Goal: Task Accomplishment & Management: Manage account settings

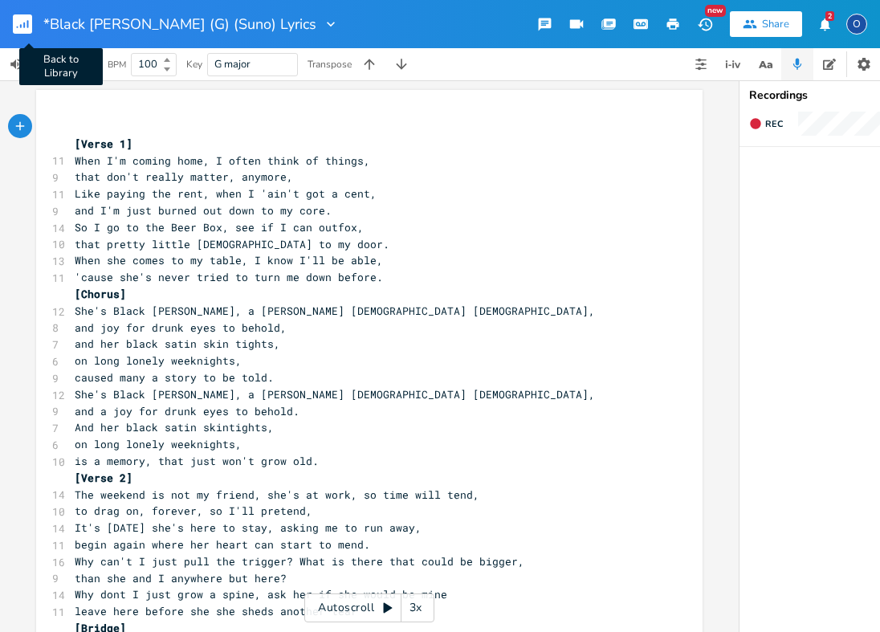
click at [18, 21] on rect "button" at bounding box center [22, 23] width 19 height 19
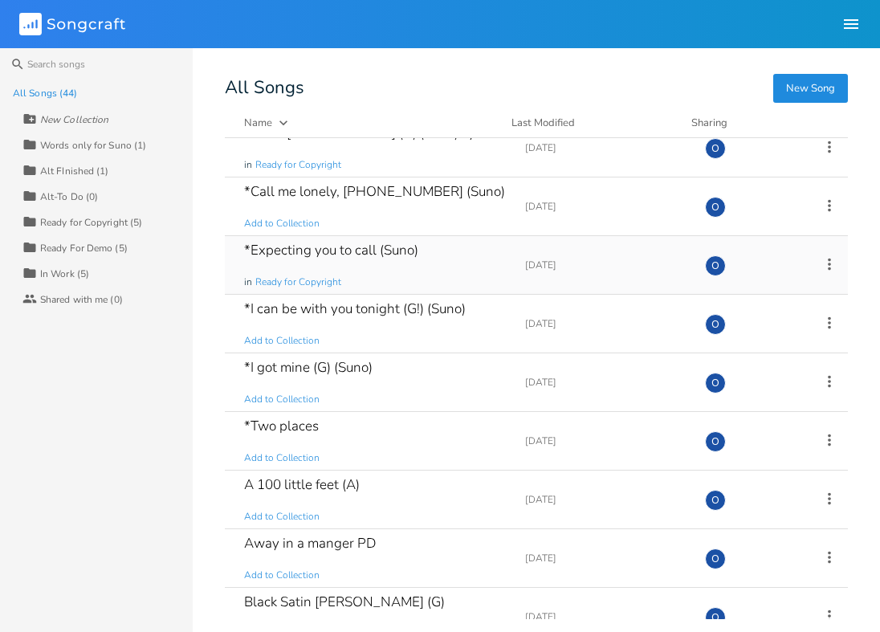
scroll to position [71, 0]
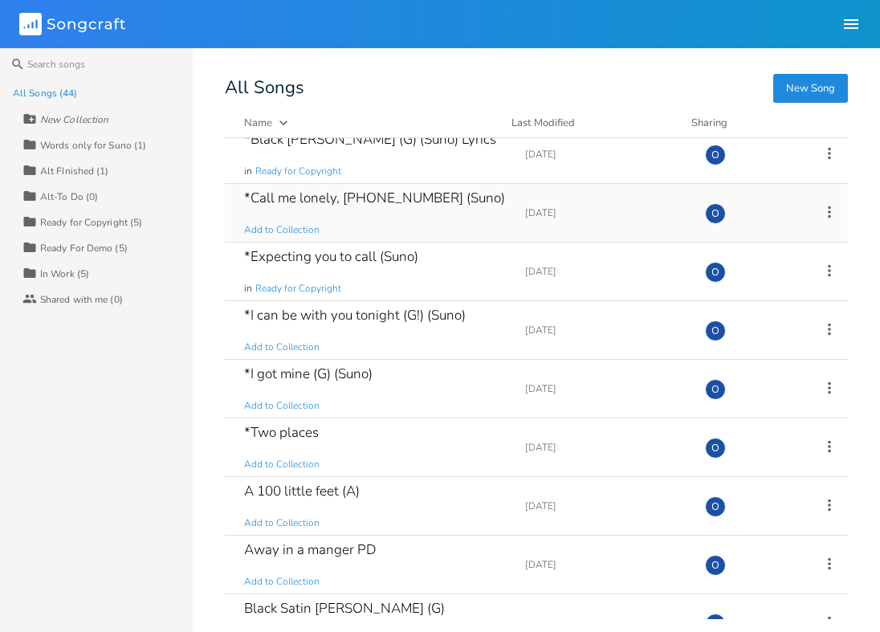
click at [277, 197] on div "*Call me lonely, [PHONE_NUMBER] (Suno)" at bounding box center [374, 198] width 261 height 14
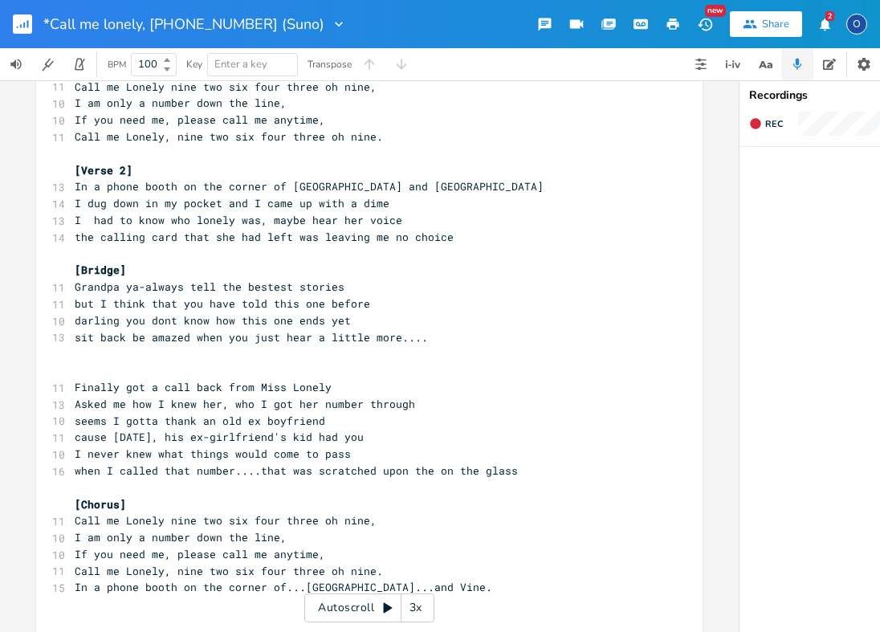
scroll to position [168, 0]
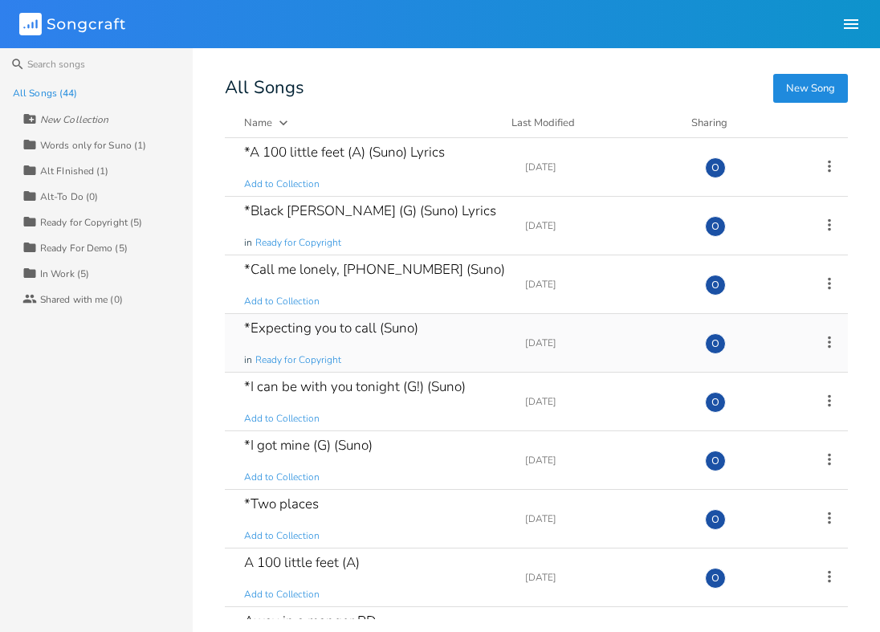
click at [323, 332] on div "*Expecting you to call (Suno)" at bounding box center [331, 328] width 174 height 14
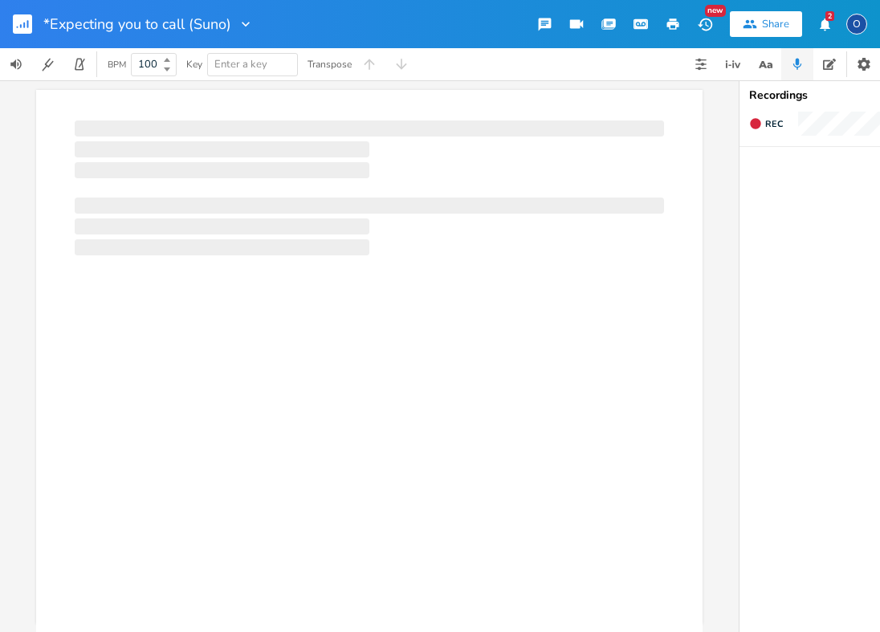
scroll to position [0, 1]
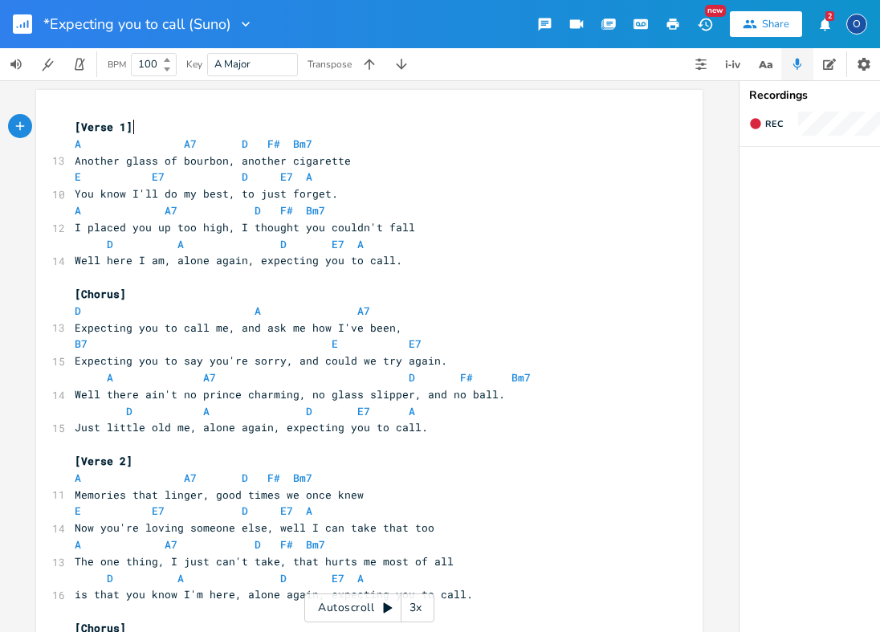
click at [92, 144] on span at bounding box center [90, 144] width 19 height 17
type textarea "A A7 D F# Bm7"
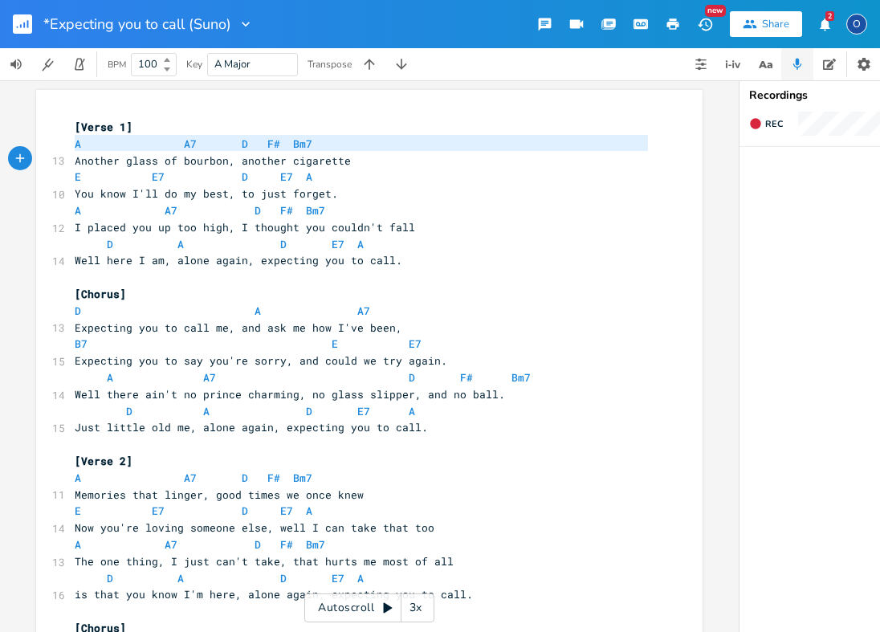
click at [92, 144] on span at bounding box center [90, 144] width 19 height 17
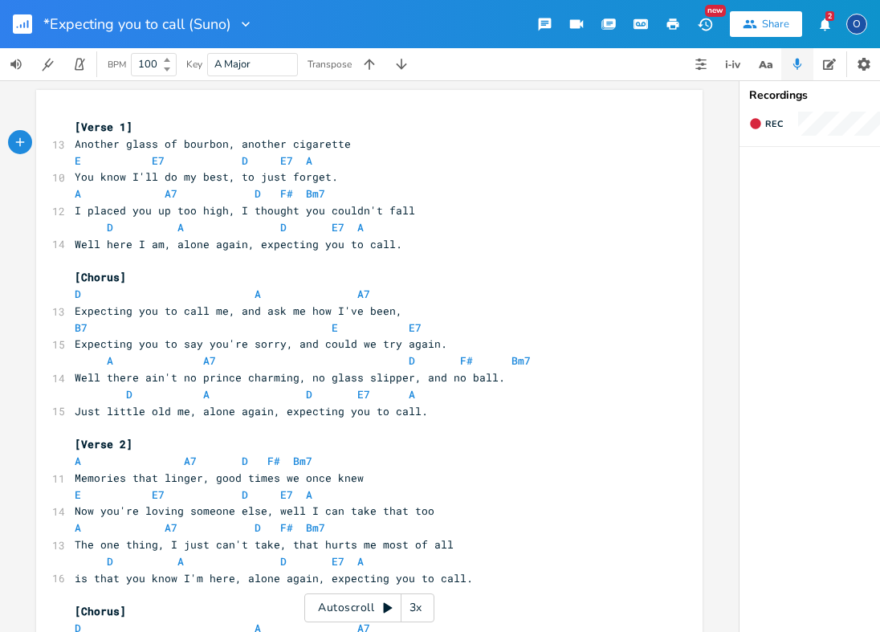
click at [100, 159] on span at bounding box center [113, 161] width 26 height 17
type textarea "E E7 D E7 A"
click at [100, 159] on span at bounding box center [113, 161] width 26 height 17
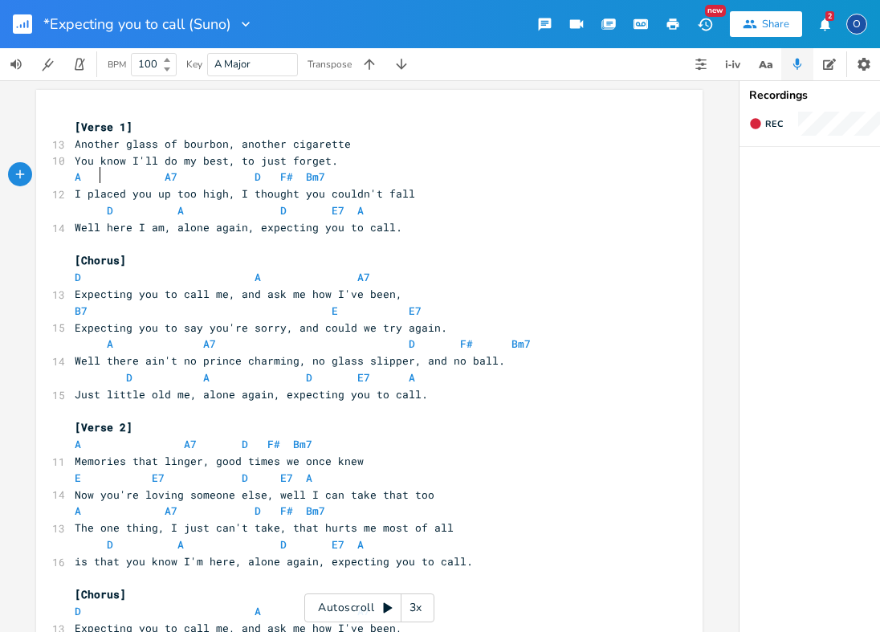
click at [92, 177] on span at bounding box center [90, 177] width 19 height 17
type textarea "A A7 D F# Bm7"
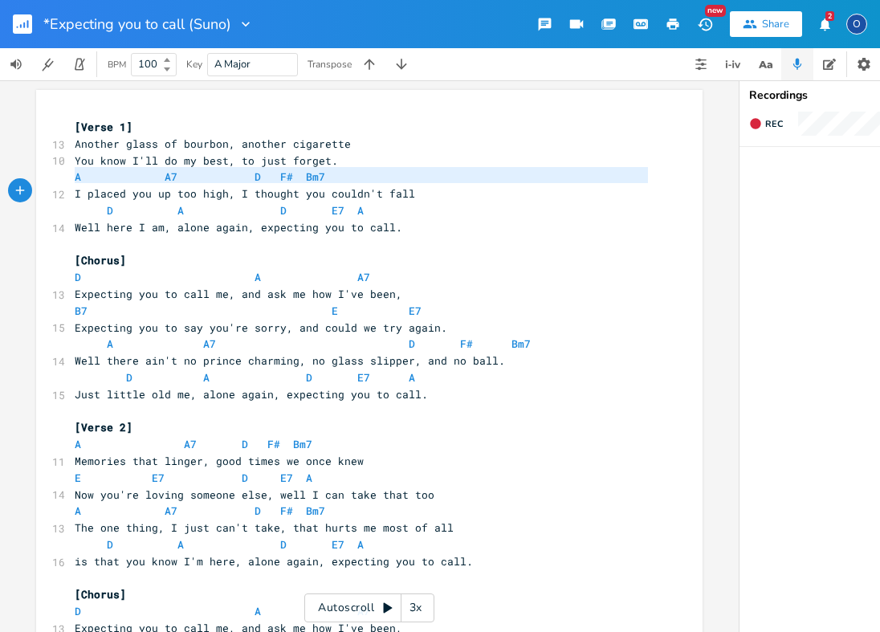
click at [92, 177] on span at bounding box center [90, 177] width 19 height 17
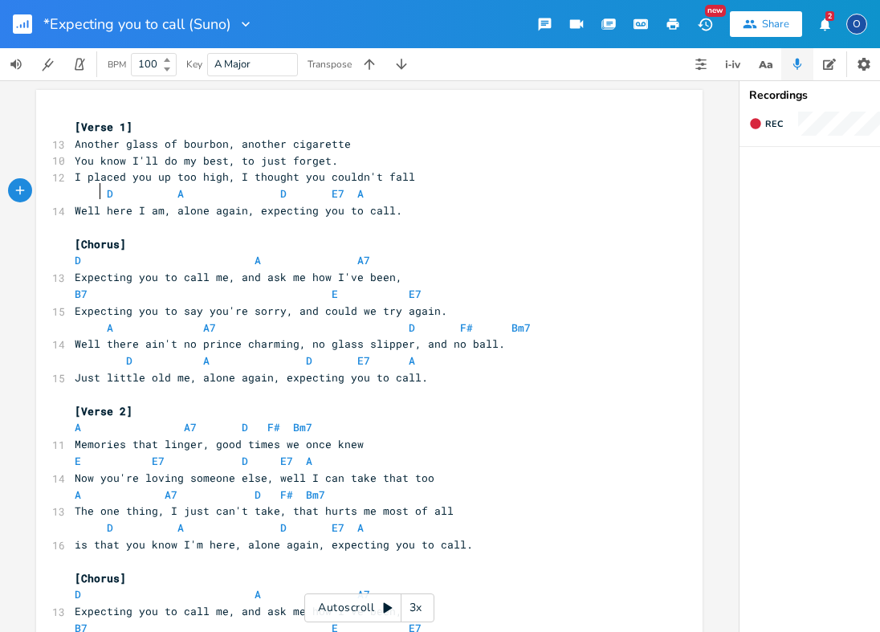
click at [91, 190] on span at bounding box center [88, 193] width 26 height 17
type textarea "D A D E7 A"
click at [91, 190] on span at bounding box center [88, 193] width 26 height 17
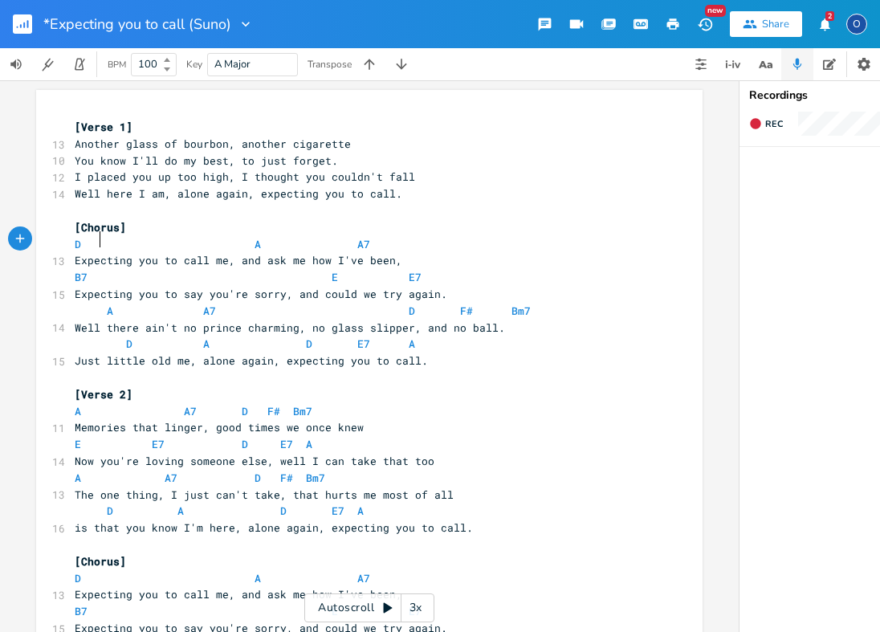
click at [92, 241] on span at bounding box center [90, 244] width 19 height 17
type textarea "D A A7"
click at [92, 241] on span at bounding box center [90, 244] width 19 height 17
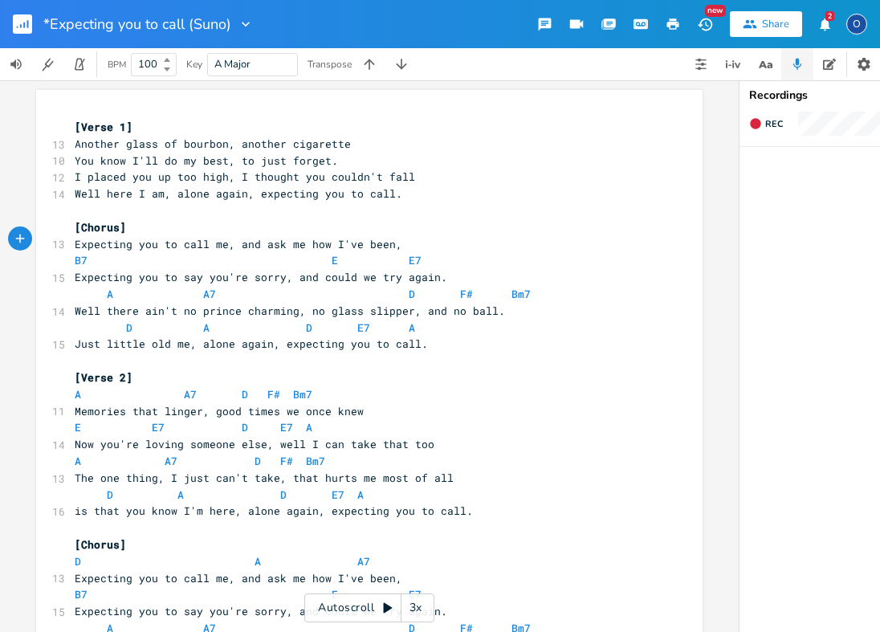
click at [100, 255] on span at bounding box center [113, 260] width 26 height 17
type textarea "B7 E E7"
click at [100, 255] on span at bounding box center [113, 260] width 26 height 17
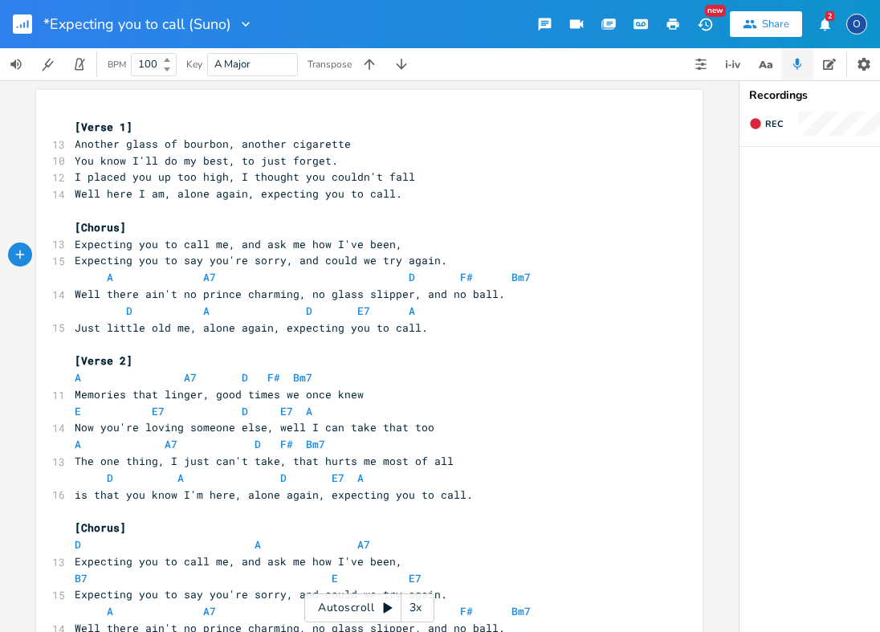
click at [93, 272] on span "A A7 D F# Bm7" at bounding box center [303, 277] width 456 height 14
type textarea "A A7 D F# Bm7"
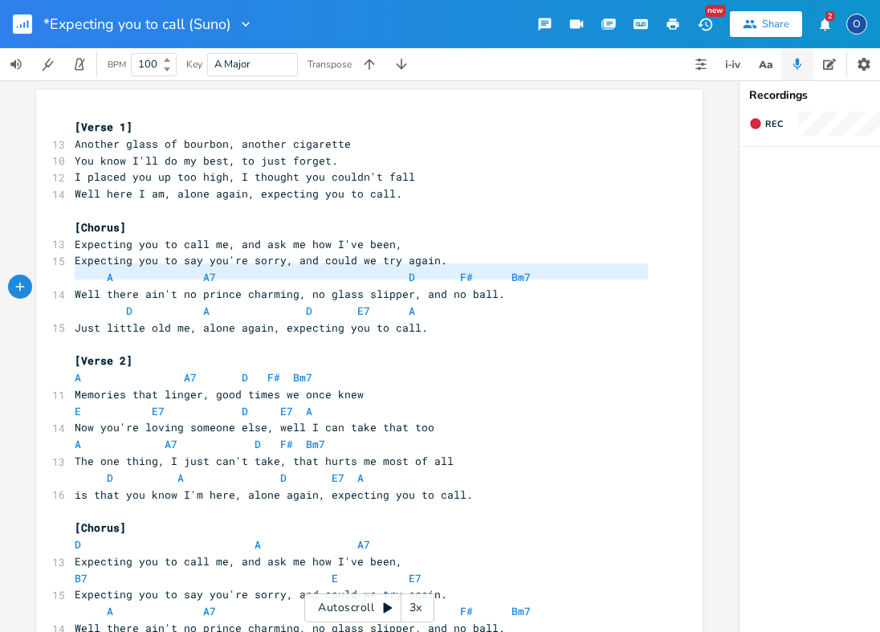
click at [92, 272] on span "A A7 D F# Bm7" at bounding box center [303, 277] width 456 height 14
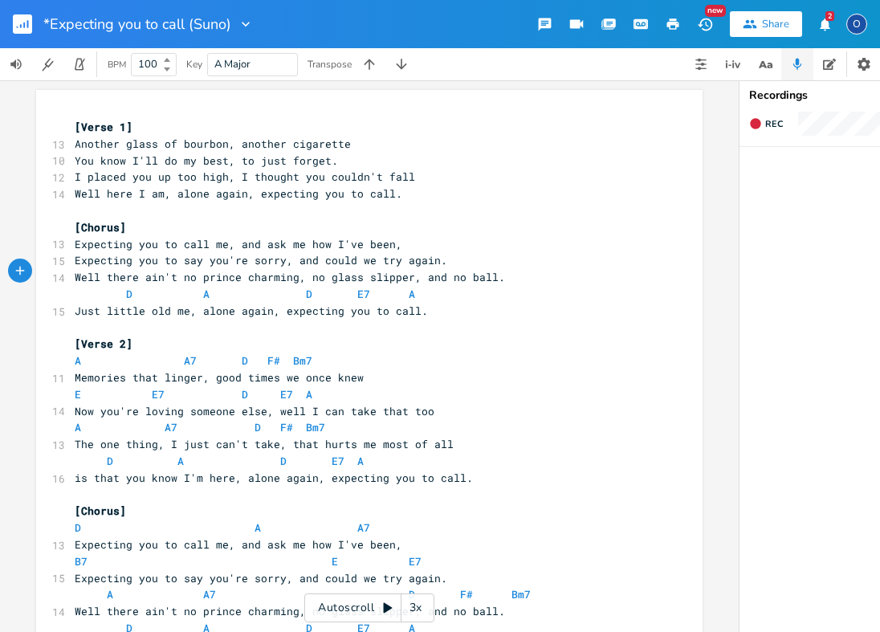
click at [89, 287] on span at bounding box center [88, 294] width 26 height 17
type textarea "D A D E7 A"
click at [89, 287] on span at bounding box center [88, 294] width 26 height 17
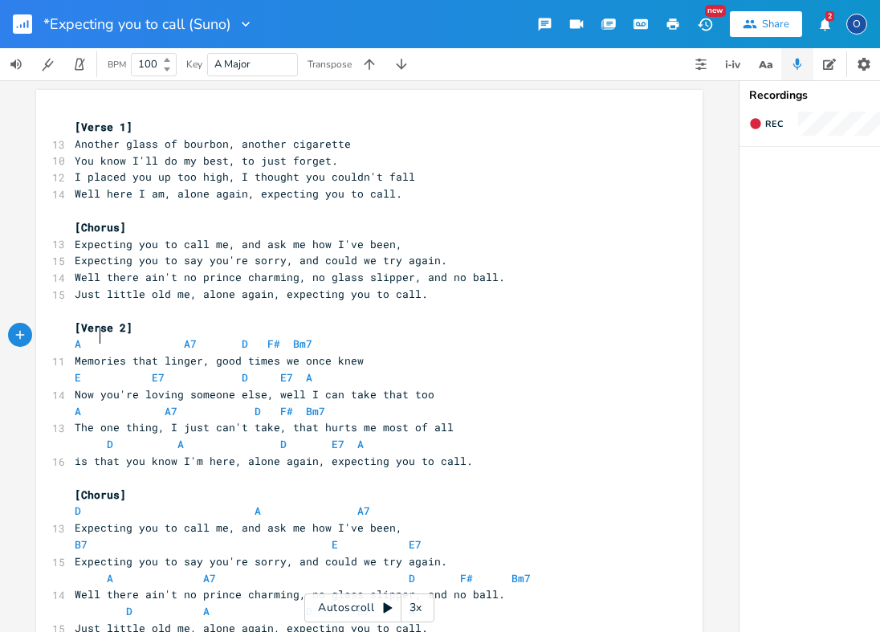
click at [86, 336] on span at bounding box center [90, 344] width 19 height 17
type textarea "A A7 D F# Bm7"
click at [86, 336] on span at bounding box center [90, 344] width 19 height 17
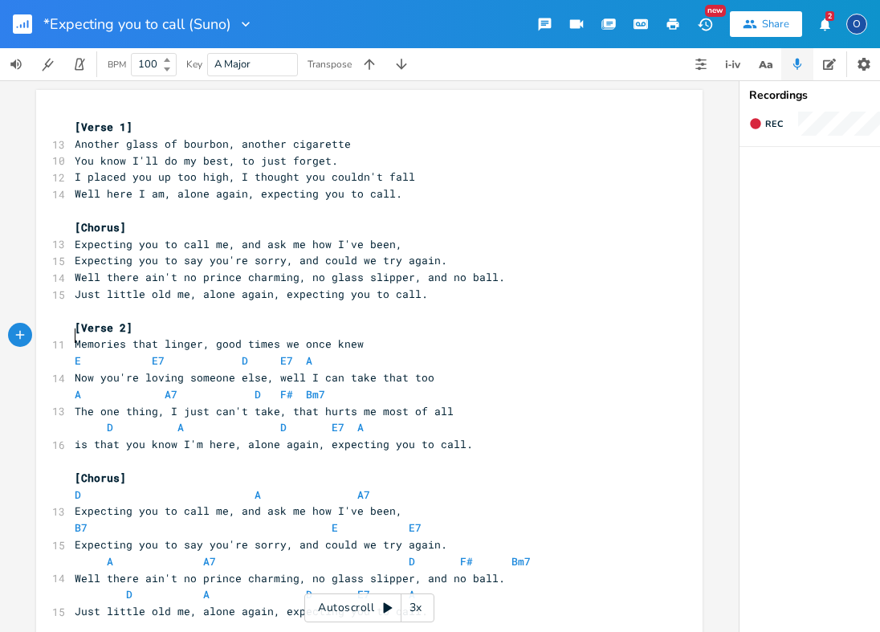
click at [90, 353] on span at bounding box center [90, 360] width 19 height 17
type textarea "E E7 D E7 A"
click at [90, 353] on span at bounding box center [90, 360] width 19 height 17
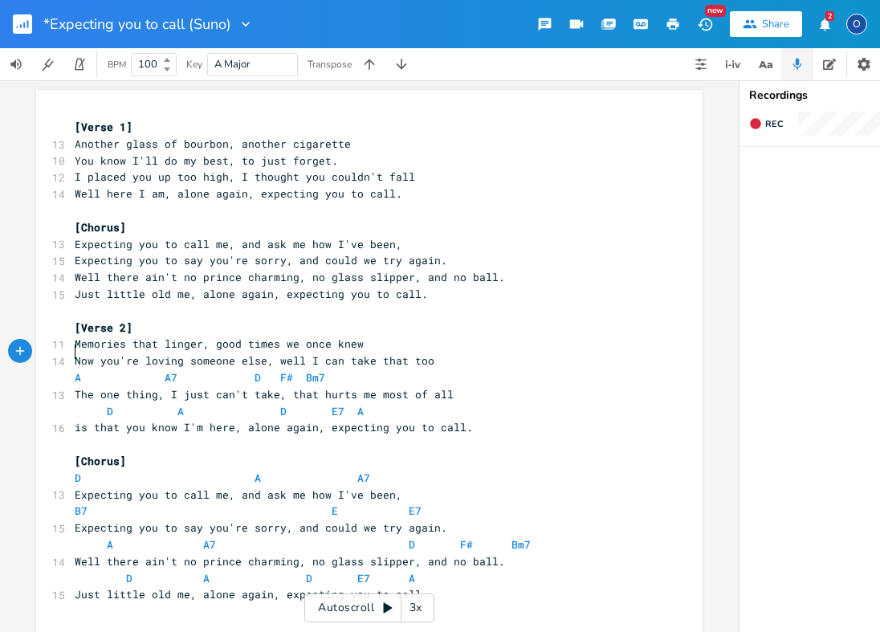
click at [92, 369] on span at bounding box center [90, 377] width 19 height 17
type textarea "A A7 D F# Bm7"
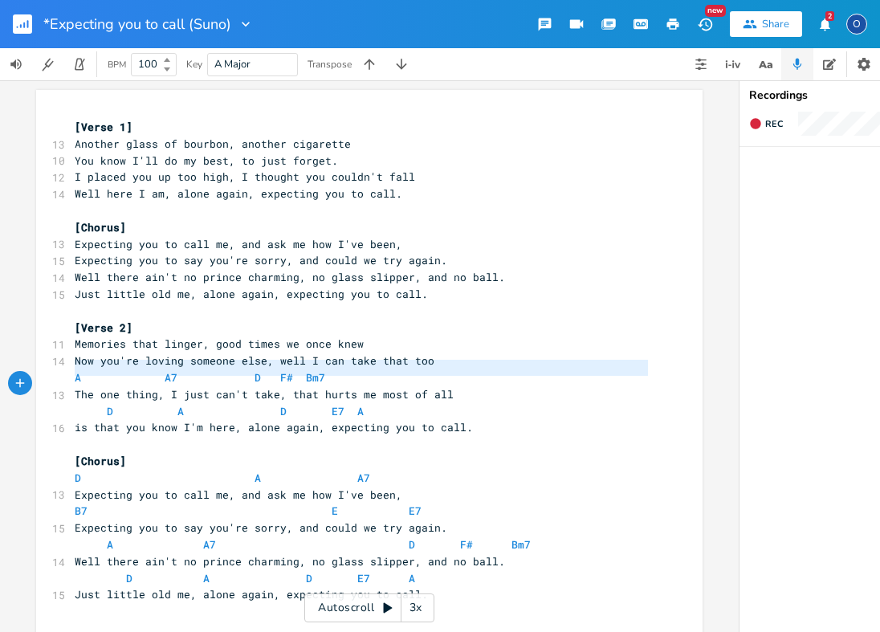
click at [92, 369] on span at bounding box center [90, 377] width 19 height 17
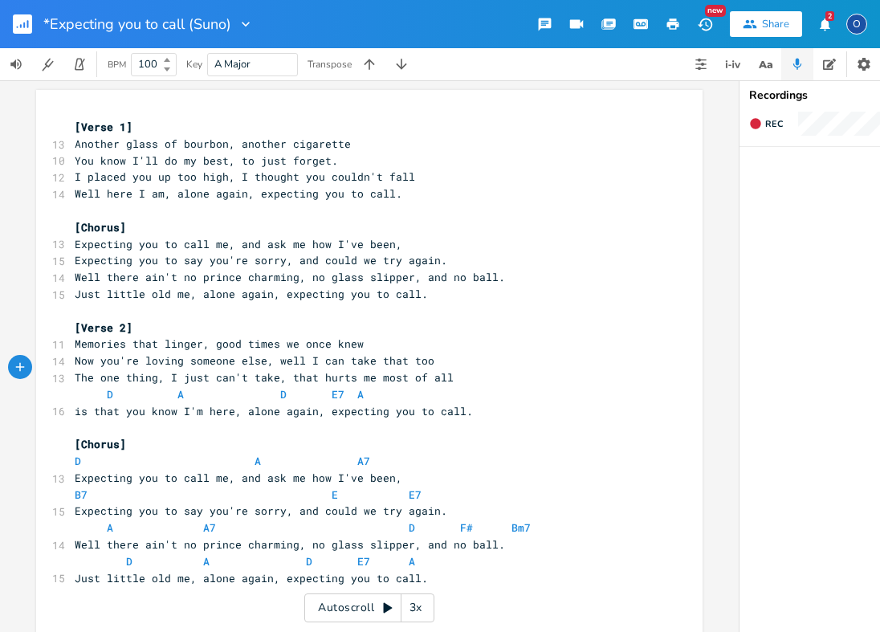
click at [88, 386] on span at bounding box center [88, 394] width 26 height 17
type textarea "D A D E7 A"
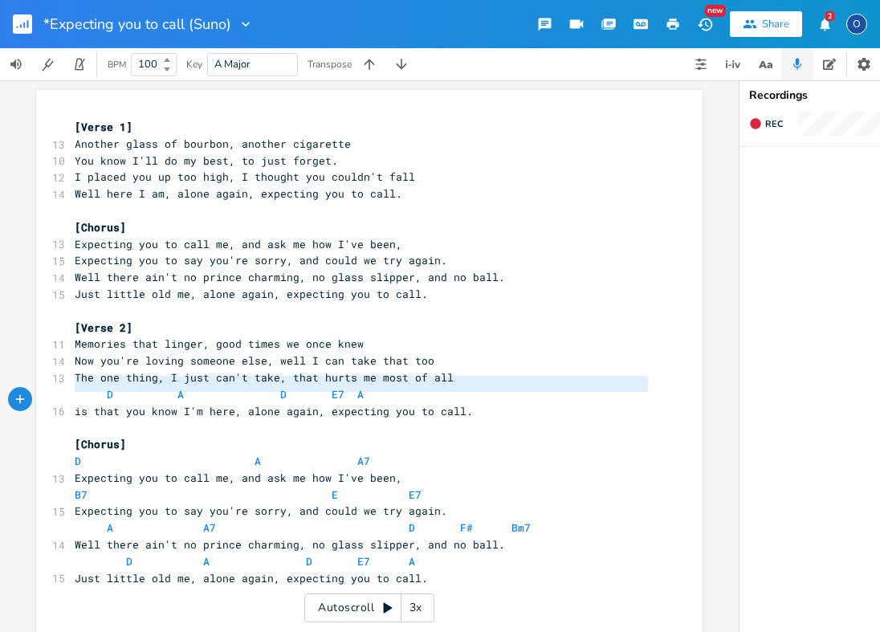
click at [87, 386] on span at bounding box center [88, 394] width 26 height 17
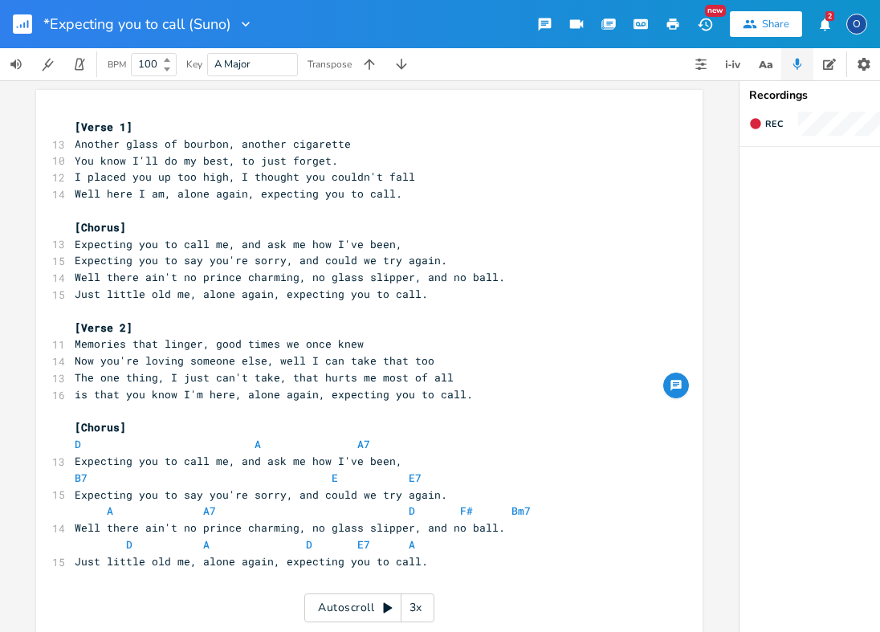
click at [92, 436] on span at bounding box center [90, 444] width 19 height 17
type textarea "D A A7"
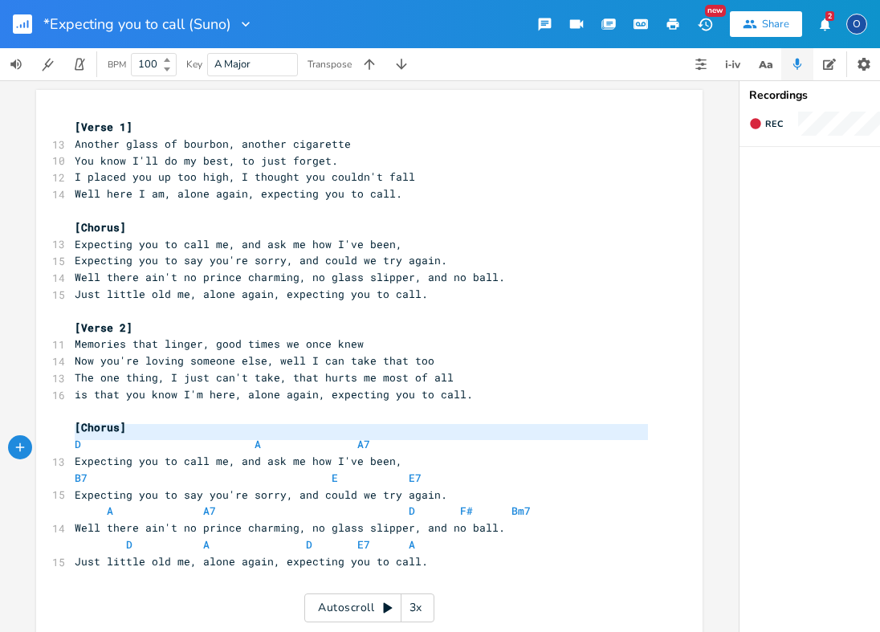
click at [92, 436] on span at bounding box center [90, 444] width 19 height 17
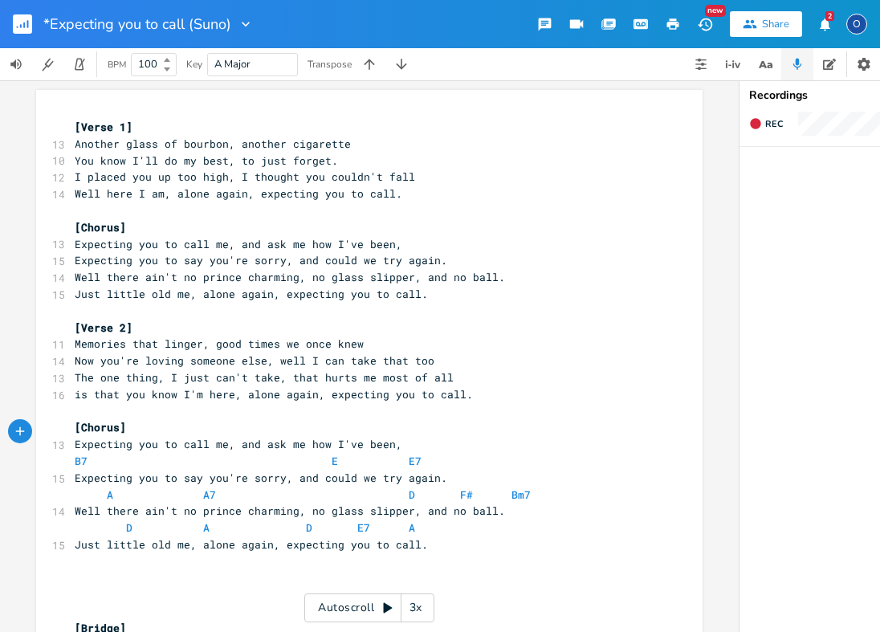
click at [92, 453] on span at bounding box center [93, 461] width 13 height 17
type textarea "B7 E E7"
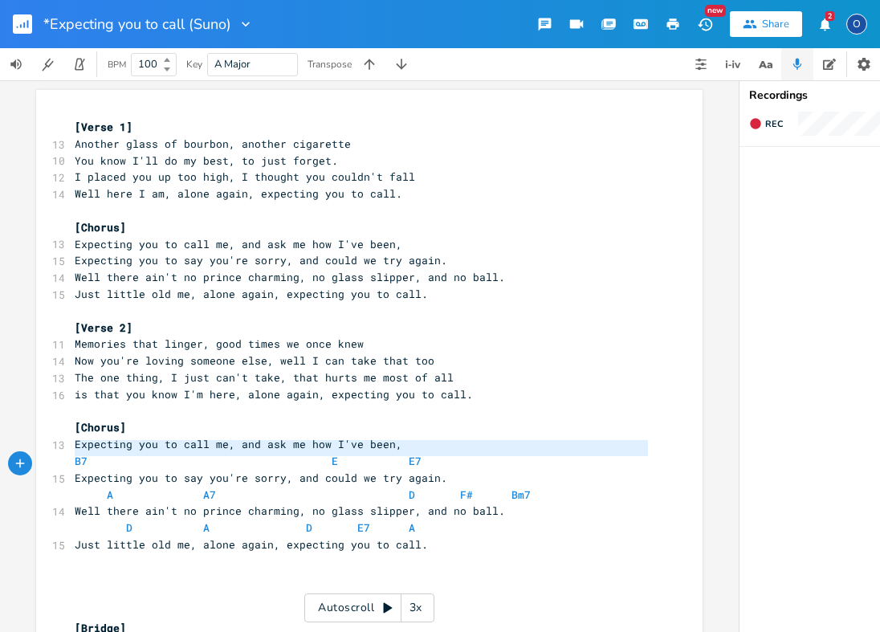
click at [92, 453] on span at bounding box center [93, 461] width 13 height 17
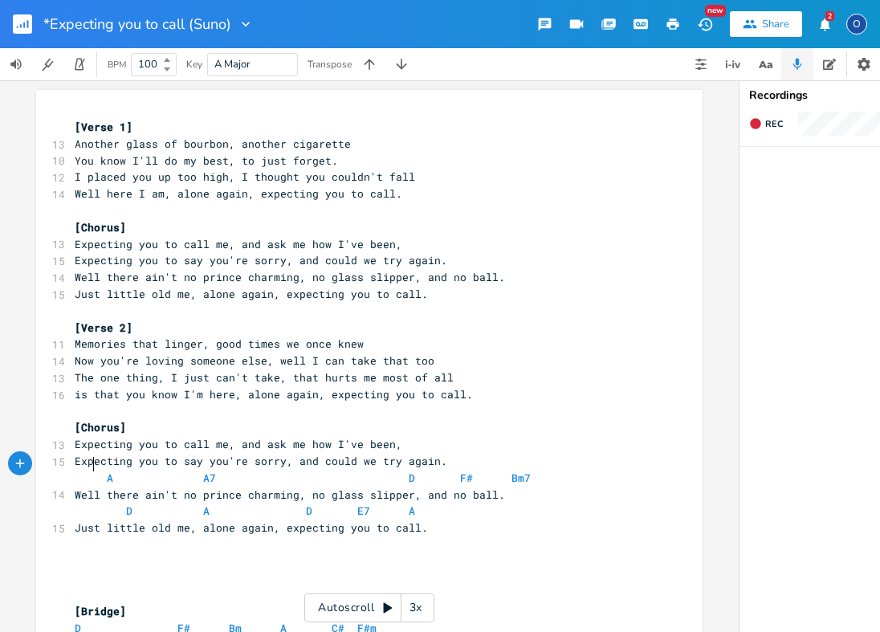
click at [91, 470] on span "A A7 D F# Bm7" at bounding box center [303, 477] width 456 height 14
click at [90, 470] on span "A A7 D F# Bm7" at bounding box center [303, 477] width 456 height 14
type textarea "A A7 D F# Bm7"
click at [90, 470] on span "A A7 D F# Bm7" at bounding box center [303, 477] width 456 height 14
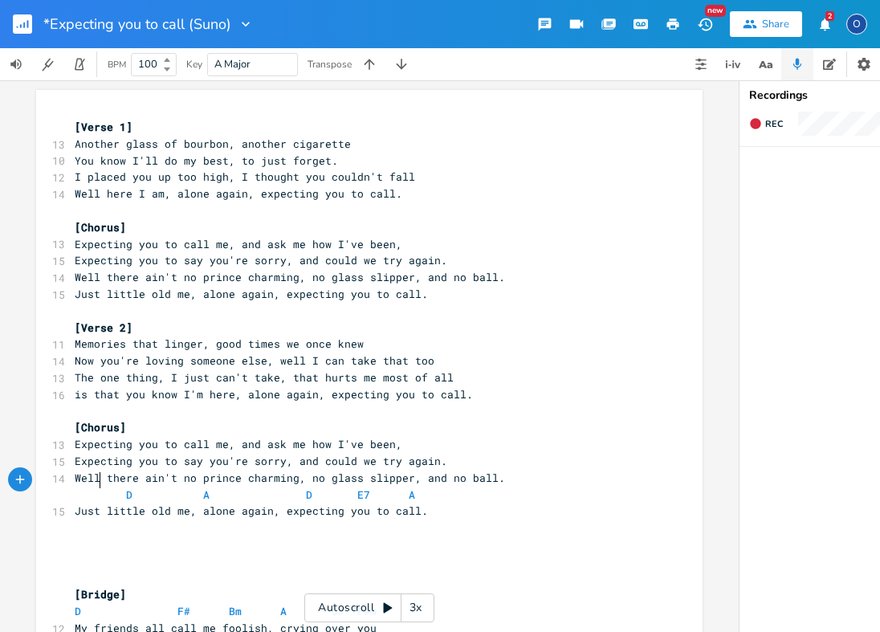
click at [84, 486] on span at bounding box center [88, 494] width 26 height 17
type textarea "D A D E7 A"
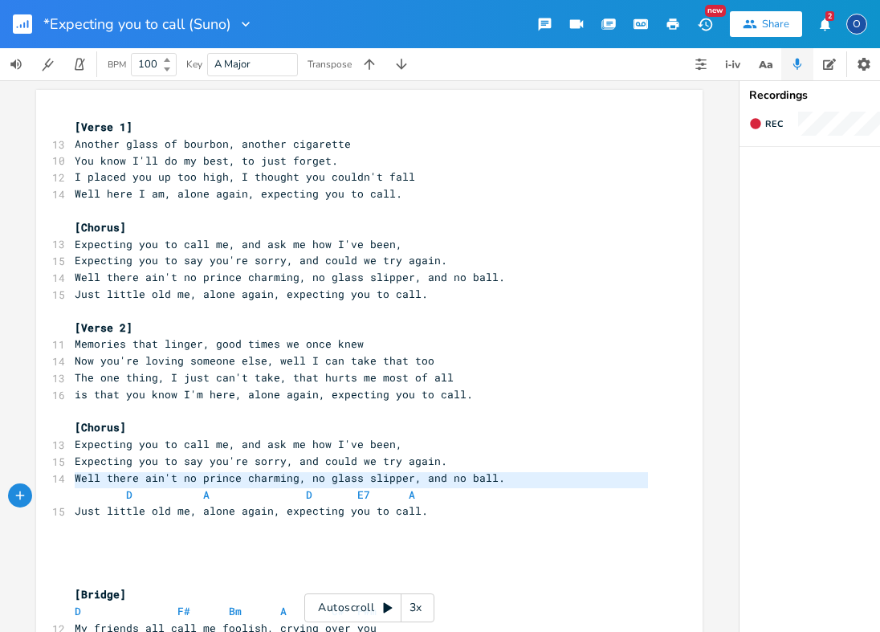
click at [84, 486] on span at bounding box center [88, 494] width 26 height 17
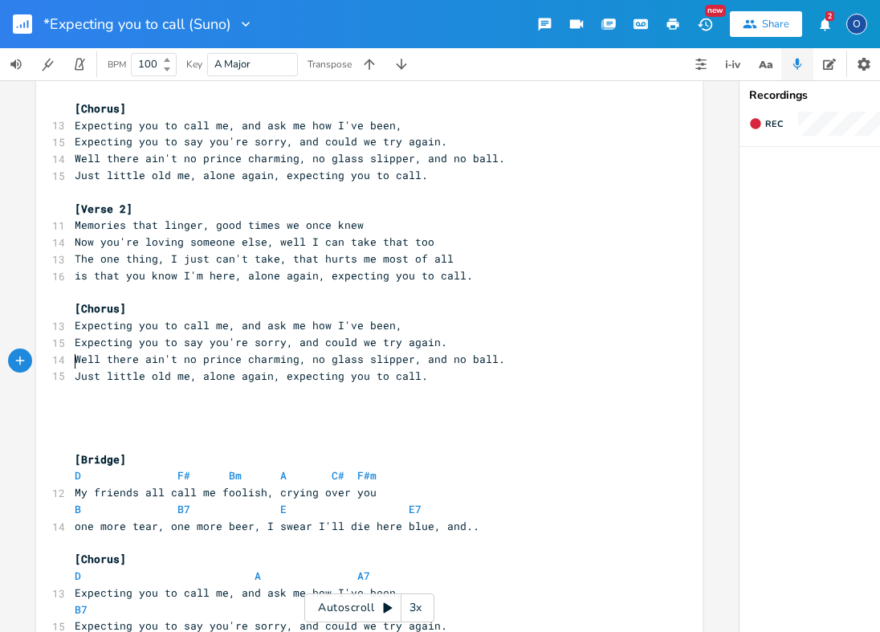
scroll to position [140, 0]
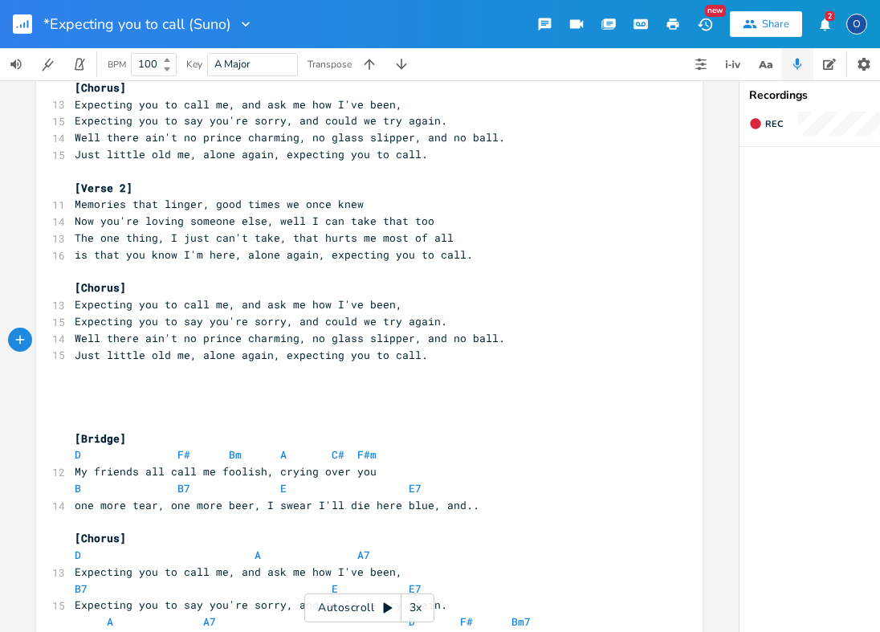
click at [71, 380] on pre "​" at bounding box center [361, 388] width 580 height 17
click at [96, 363] on pre "​" at bounding box center [361, 371] width 580 height 17
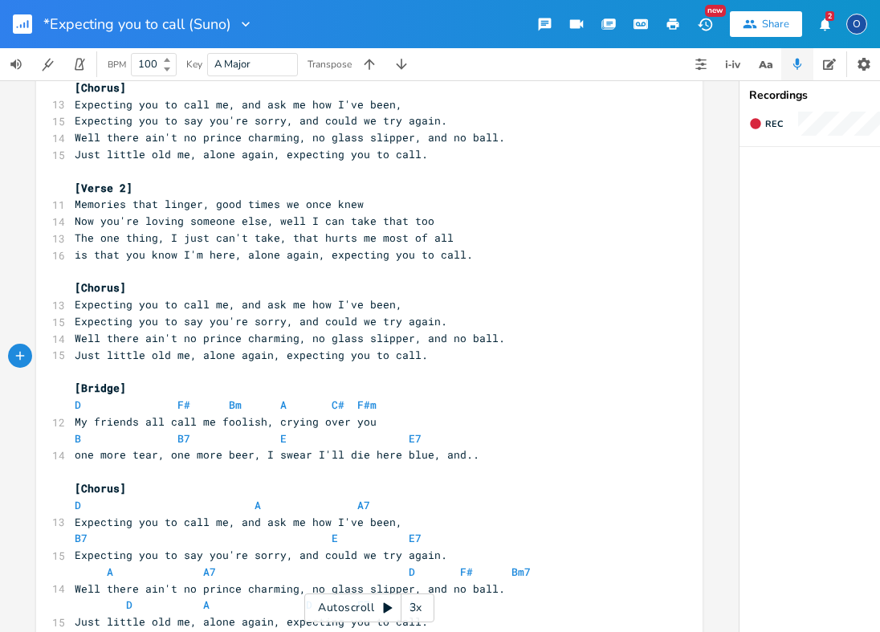
click at [112, 397] on span at bounding box center [113, 405] width 26 height 17
type textarea "D F# Bm A C# F#m"
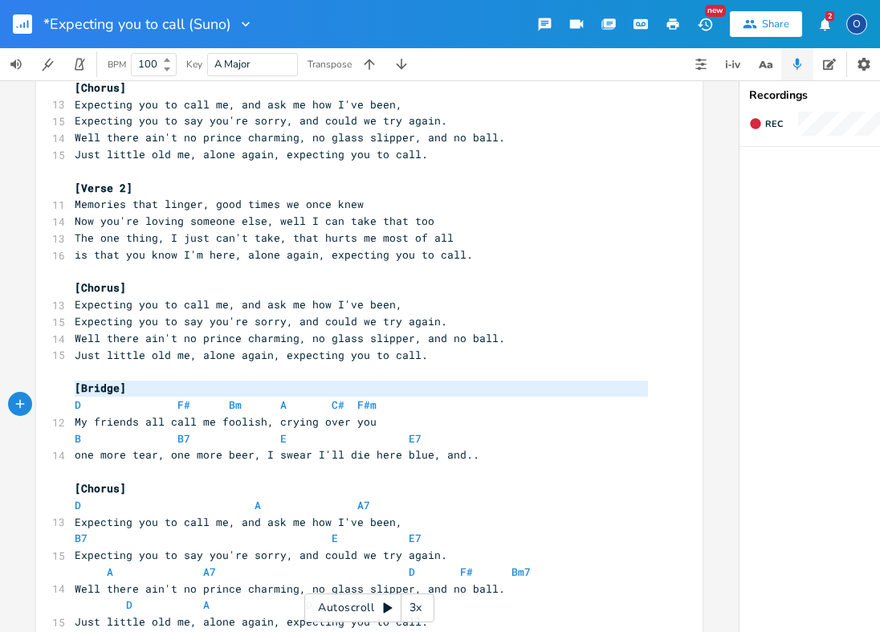
click at [112, 397] on span at bounding box center [113, 405] width 26 height 17
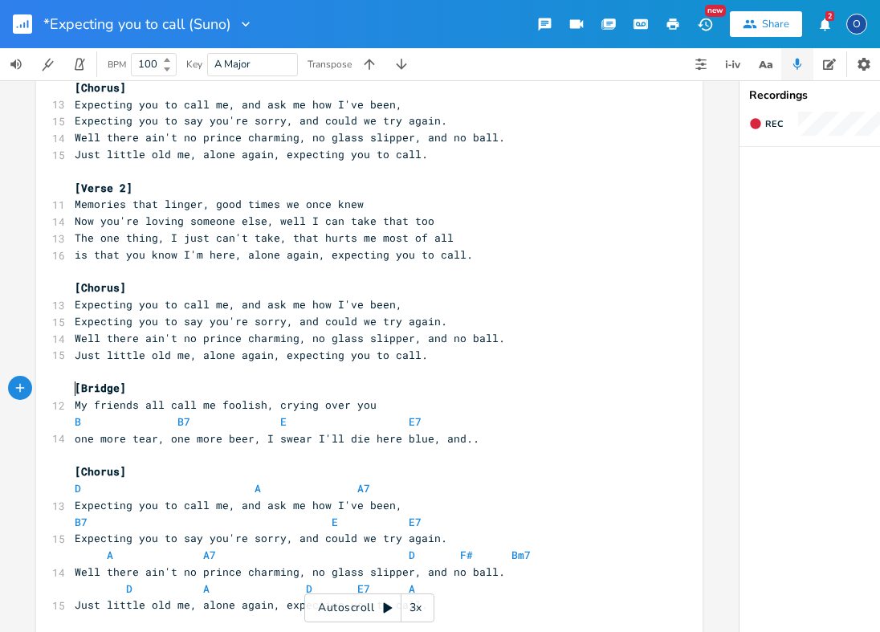
scroll to position [139, 0]
click at [108, 414] on span at bounding box center [113, 422] width 26 height 17
click at [107, 414] on span at bounding box center [113, 422] width 26 height 17
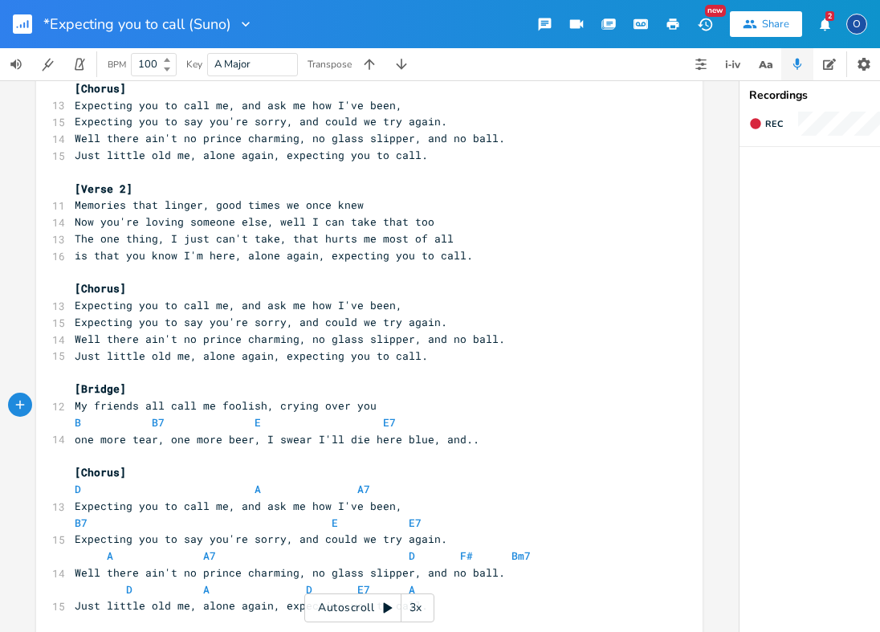
click at [100, 414] on span at bounding box center [113, 422] width 26 height 17
type textarea "B B7 E E7"
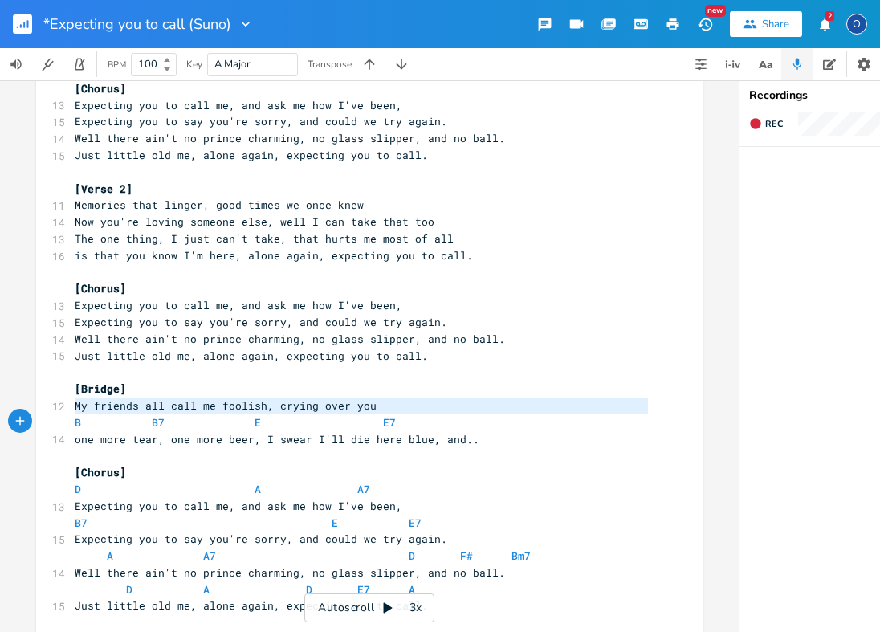
click at [100, 414] on span at bounding box center [113, 422] width 26 height 17
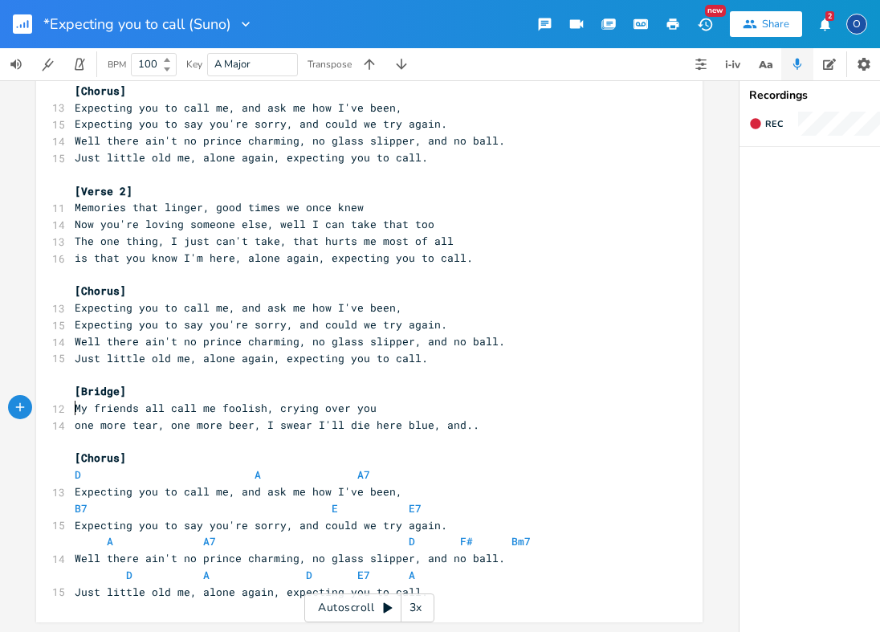
scroll to position [123, 0]
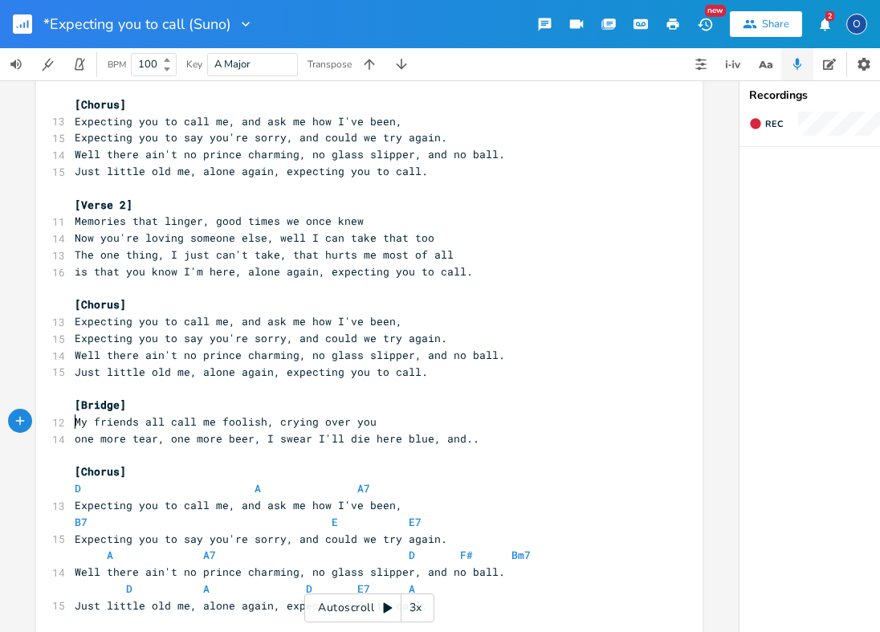
click at [85, 480] on span at bounding box center [90, 488] width 19 height 17
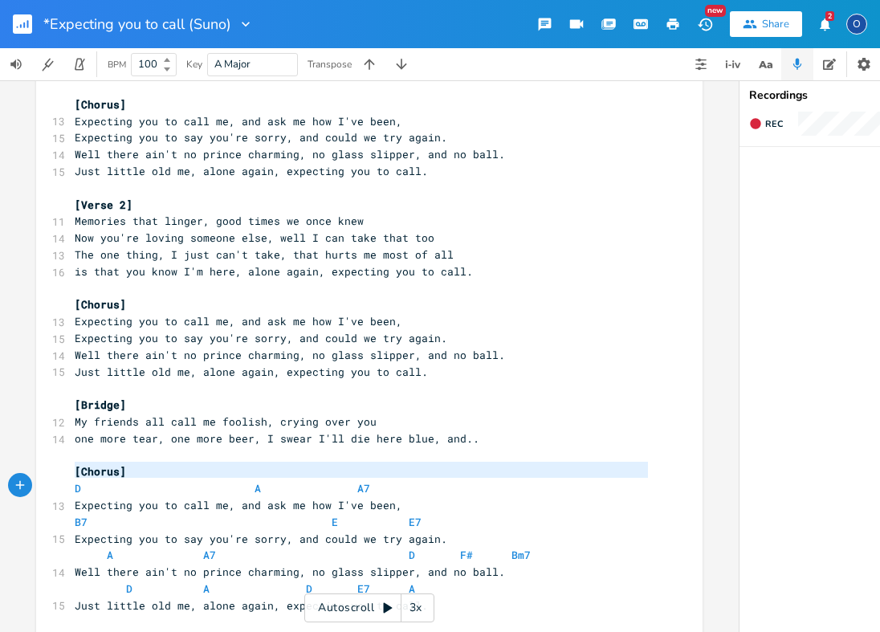
type textarea "D A A7"
click at [85, 480] on span at bounding box center [90, 488] width 19 height 17
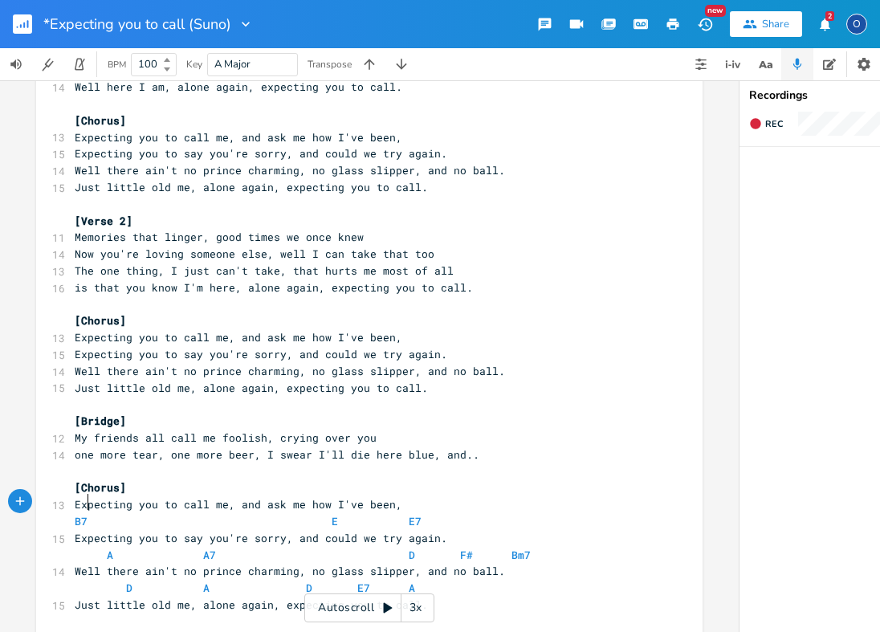
click at [87, 513] on span at bounding box center [93, 521] width 13 height 17
type textarea "B7 E E7"
click at [87, 513] on span at bounding box center [93, 521] width 13 height 17
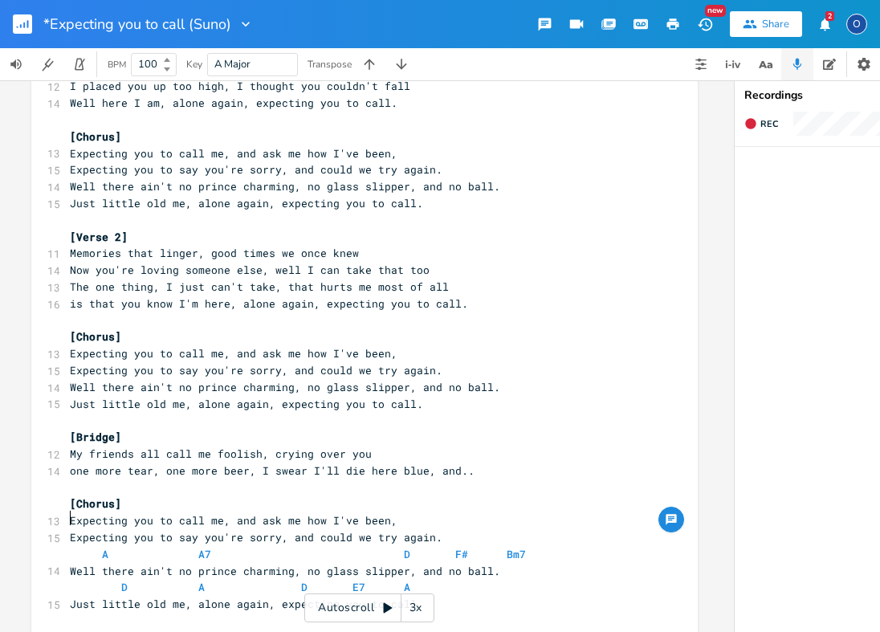
scroll to position [0, 6]
click at [87, 547] on span "A A7 D F# Bm7" at bounding box center [296, 554] width 456 height 14
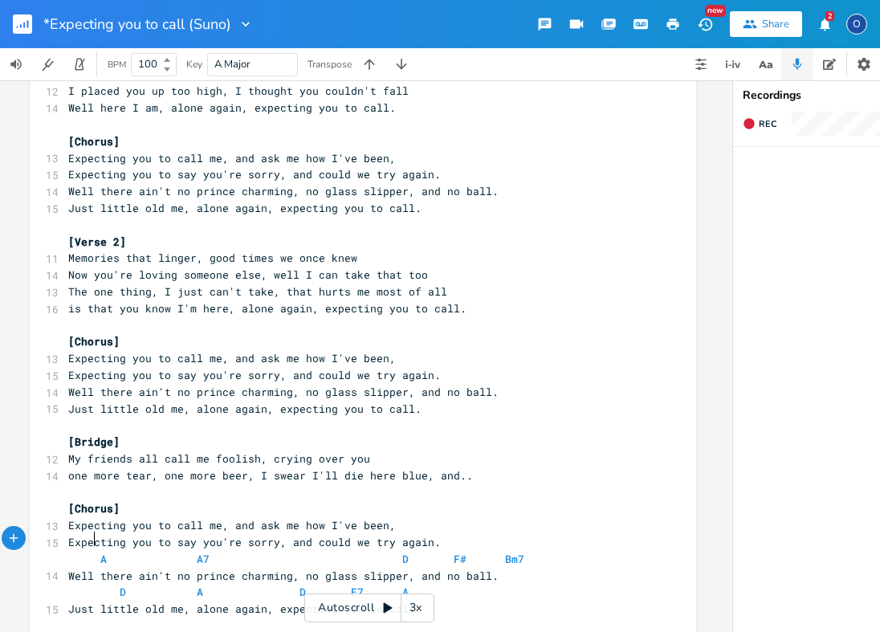
click at [87, 551] on span "A A7 D F# Bm7" at bounding box center [296, 558] width 456 height 14
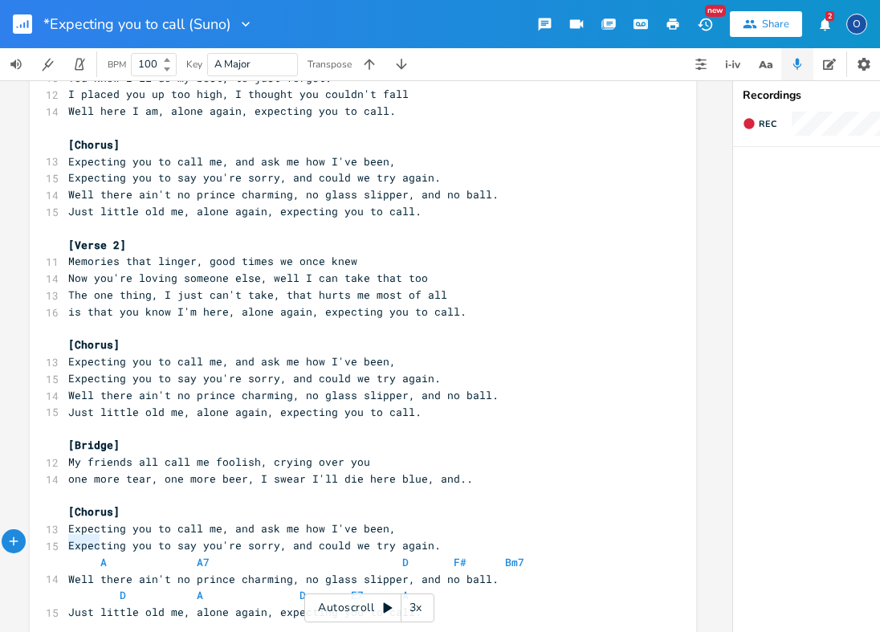
type textarea "A A7 D F# Bm7"
click at [87, 555] on span "A A7 D F# Bm7" at bounding box center [296, 562] width 456 height 14
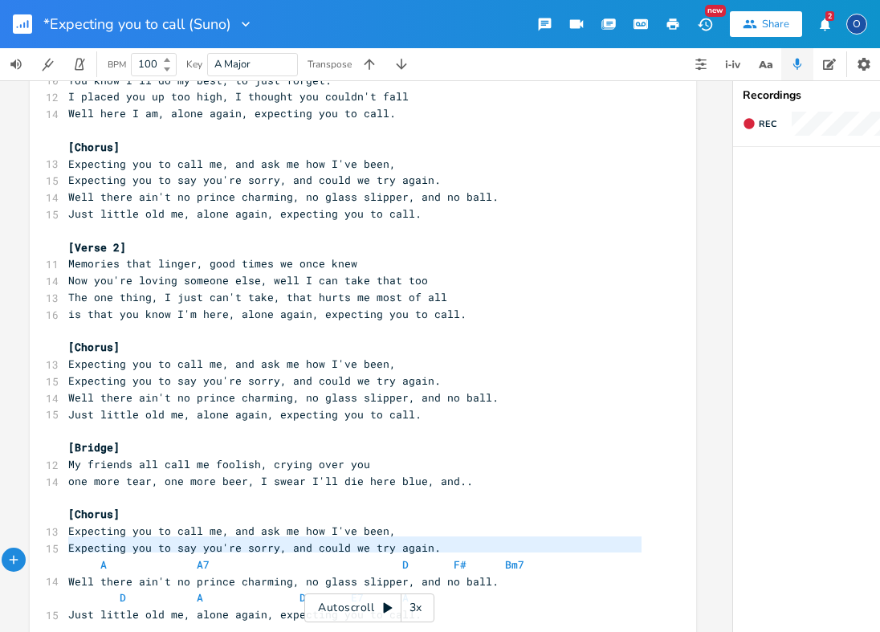
scroll to position [75, 0]
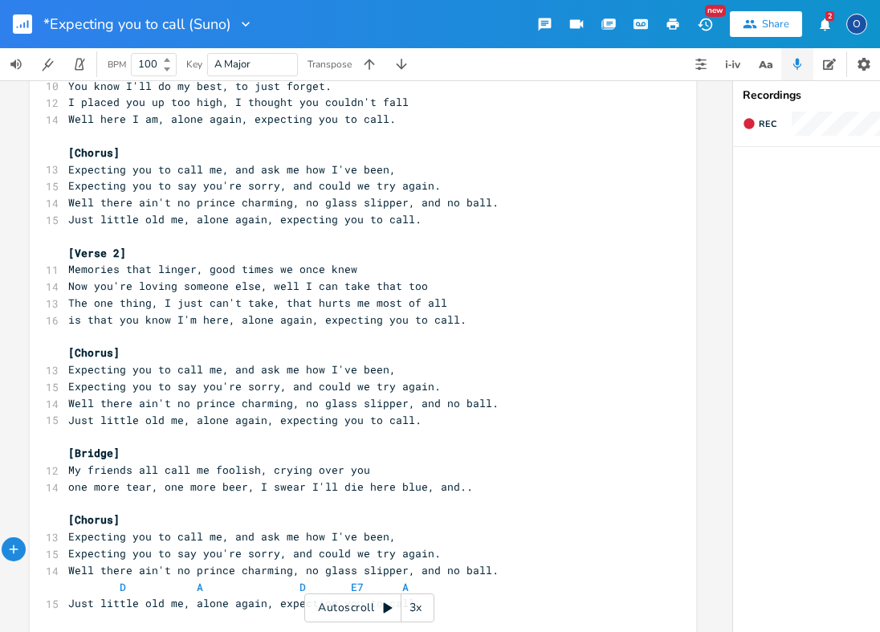
click at [94, 579] on span at bounding box center [107, 587] width 26 height 17
type textarea "D A D E7 A"
click at [94, 579] on span at bounding box center [107, 587] width 26 height 17
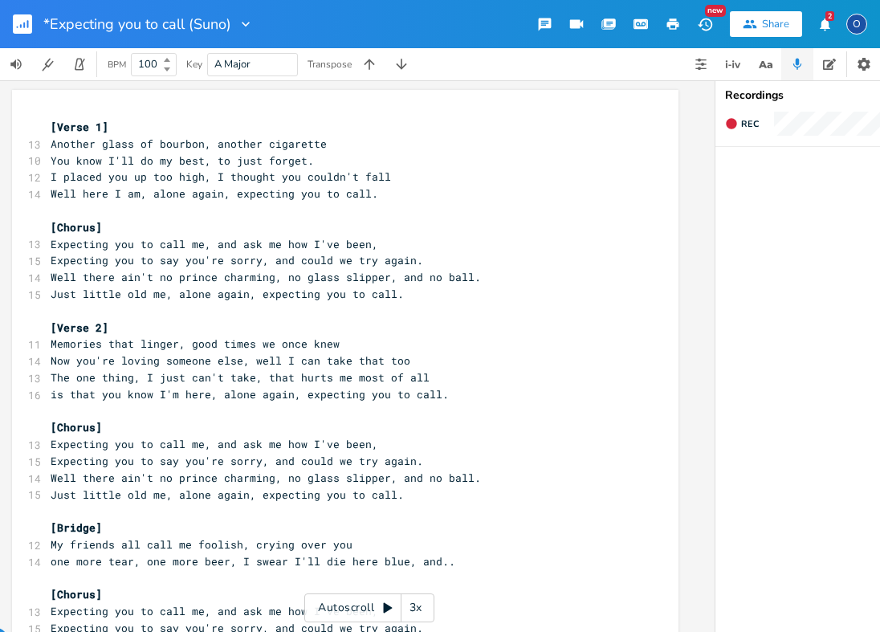
scroll to position [0, 0]
click at [15, 22] on rect "button" at bounding box center [22, 23] width 19 height 19
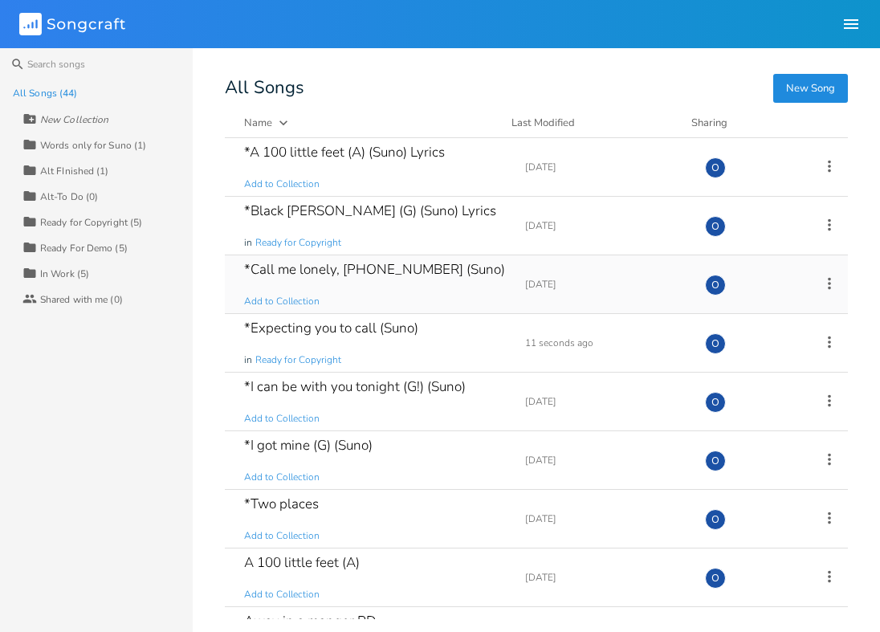
click at [828, 279] on icon at bounding box center [829, 283] width 3 height 12
click at [759, 305] on li "Edit Rename" at bounding box center [754, 308] width 128 height 27
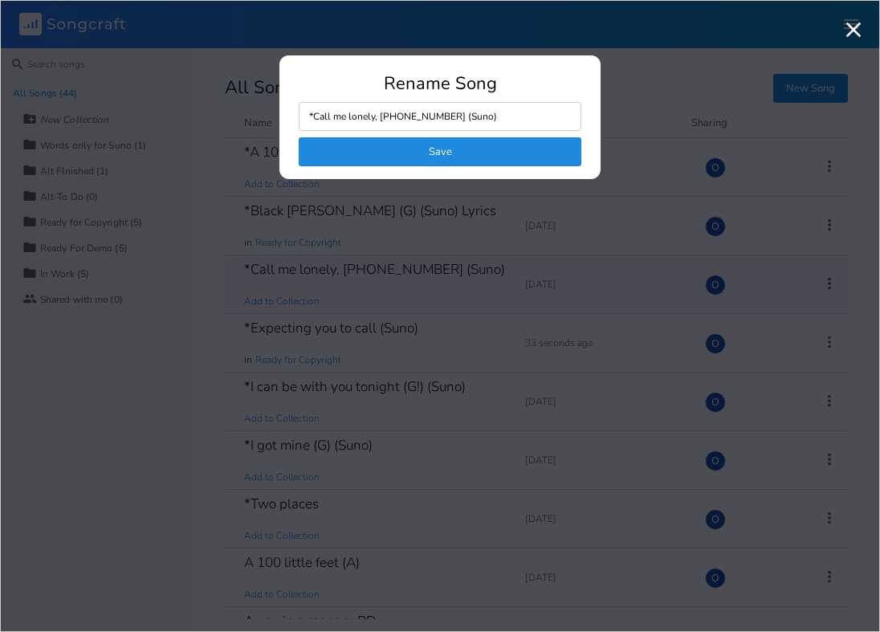
click at [451, 115] on input "*Call me lonely, [PHONE_NUMBER] (Suno)" at bounding box center [440, 116] width 283 height 29
drag, startPoint x: 423, startPoint y: 112, endPoint x: 520, endPoint y: 124, distance: 98.0
click at [520, 121] on input "*Call me lonely, [PHONE_NUMBER] (Suno Lyrics)" at bounding box center [440, 116] width 283 height 29
type input "*Call me lonely, [PHONE_NUMBER] (Suno Lyrics)"
click at [514, 153] on button "Save" at bounding box center [440, 151] width 283 height 29
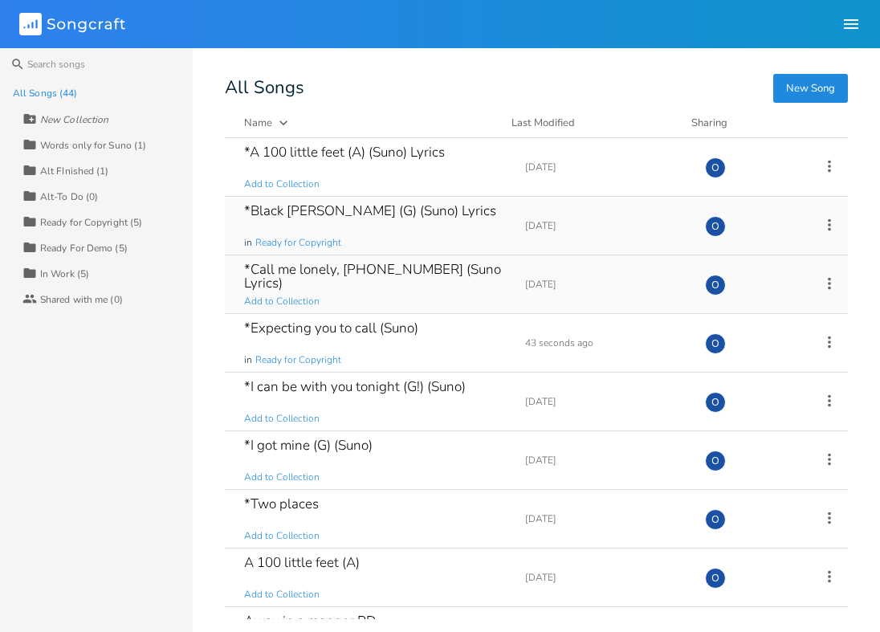
click at [820, 222] on icon at bounding box center [829, 225] width 18 height 18
click at [761, 242] on li "Edit Rename" at bounding box center [754, 249] width 128 height 27
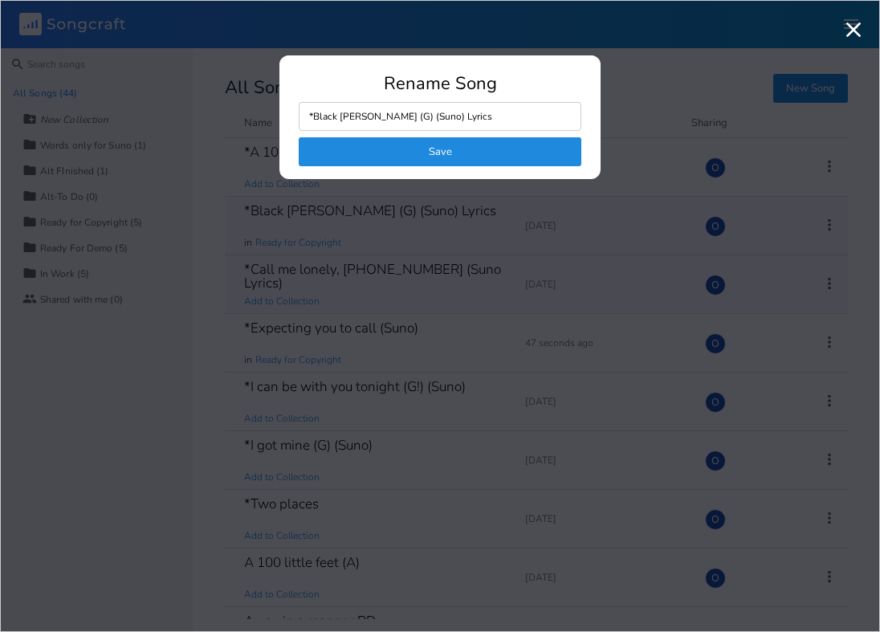
click at [409, 114] on input "*Black [PERSON_NAME] (G) (Suno) Lyrics" at bounding box center [440, 116] width 283 height 29
drag, startPoint x: 414, startPoint y: 114, endPoint x: 518, endPoint y: 123, distance: 103.9
click at [518, 123] on input "*Black [PERSON_NAME] (G) (Suno) Lyrics" at bounding box center [440, 116] width 283 height 29
type input "*Black [PERSON_NAME] (G) (Suno Lyrics)"
click at [479, 153] on button "Save" at bounding box center [440, 151] width 283 height 29
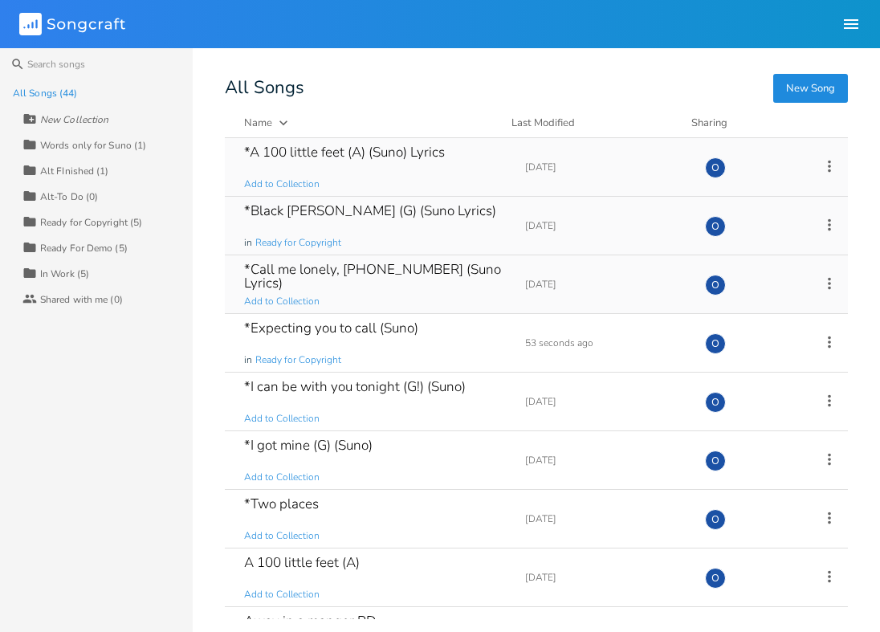
click at [820, 166] on icon at bounding box center [829, 166] width 18 height 18
click at [739, 189] on span "Edit Rename" at bounding box center [722, 190] width 51 height 11
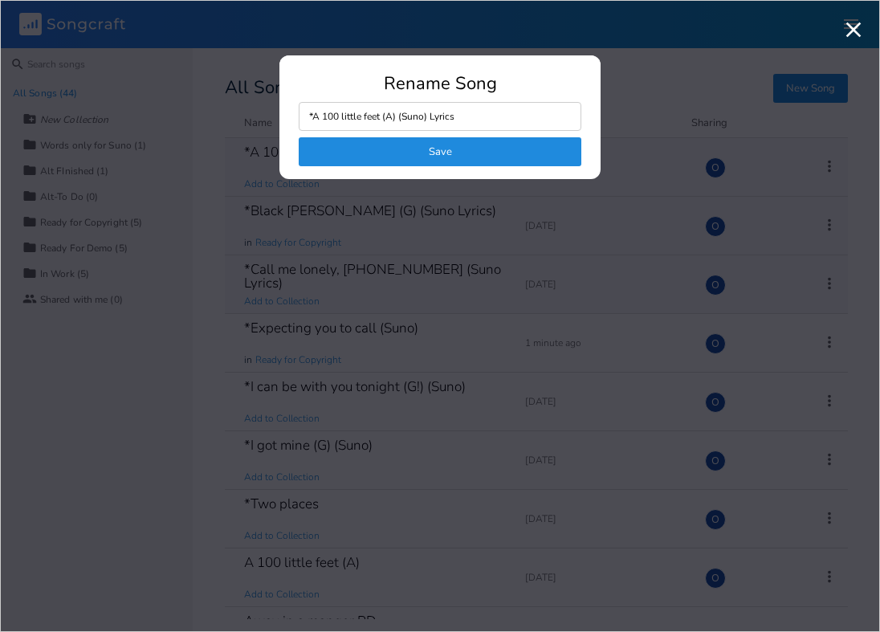
click at [397, 114] on input "*A 100 little feet (A) (Suno) Lyrics" at bounding box center [440, 116] width 283 height 29
drag, startPoint x: 403, startPoint y: 112, endPoint x: 555, endPoint y: 123, distance: 152.9
click at [555, 123] on input "*A 100 little feet (A) (Suno) Lyrics" at bounding box center [440, 116] width 283 height 29
type input "*A 100 little feet (A) (Suno Lyrics)"
click at [457, 152] on button "Save" at bounding box center [440, 151] width 283 height 29
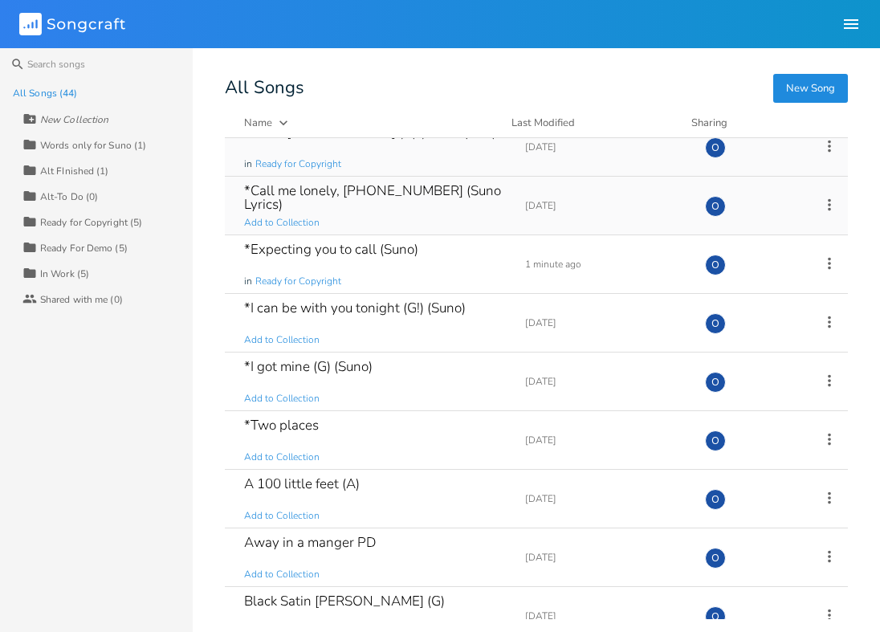
scroll to position [93, 0]
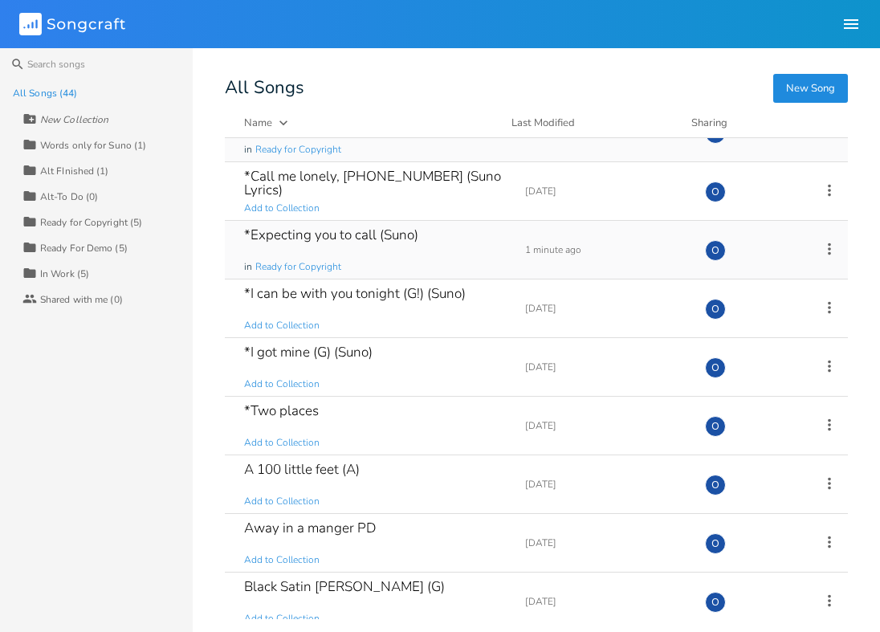
click at [820, 250] on icon at bounding box center [829, 249] width 18 height 18
click at [751, 275] on li "Edit Rename" at bounding box center [754, 273] width 128 height 27
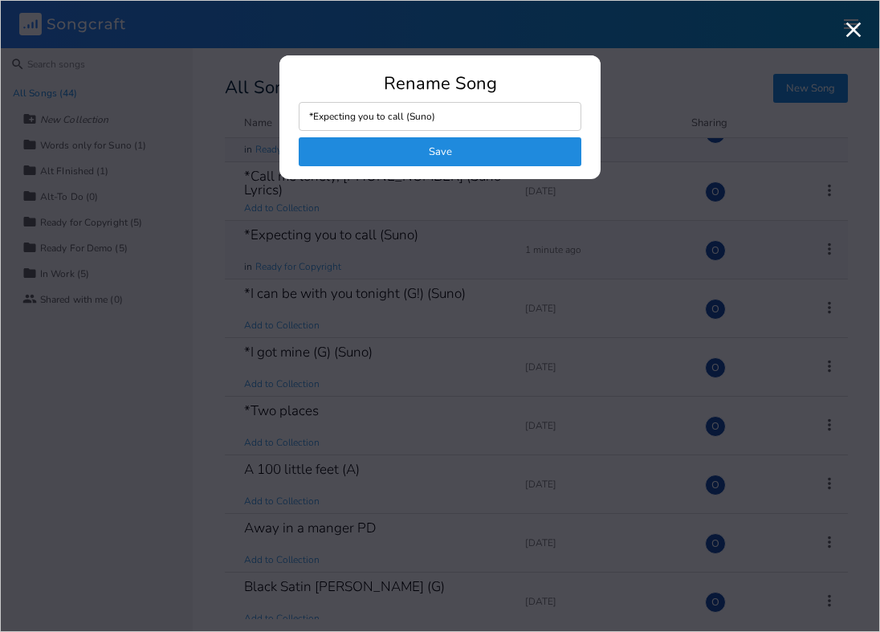
click at [403, 118] on input "*Expecting you to call (Suno)" at bounding box center [440, 116] width 283 height 29
drag, startPoint x: 405, startPoint y: 116, endPoint x: 500, endPoint y: 124, distance: 95.9
click at [500, 124] on input "*Expecting you to call (Suno)" at bounding box center [440, 116] width 283 height 29
type input "*Expecting you to call (Suno Lyrics)"
click at [452, 147] on button "Save" at bounding box center [440, 151] width 283 height 29
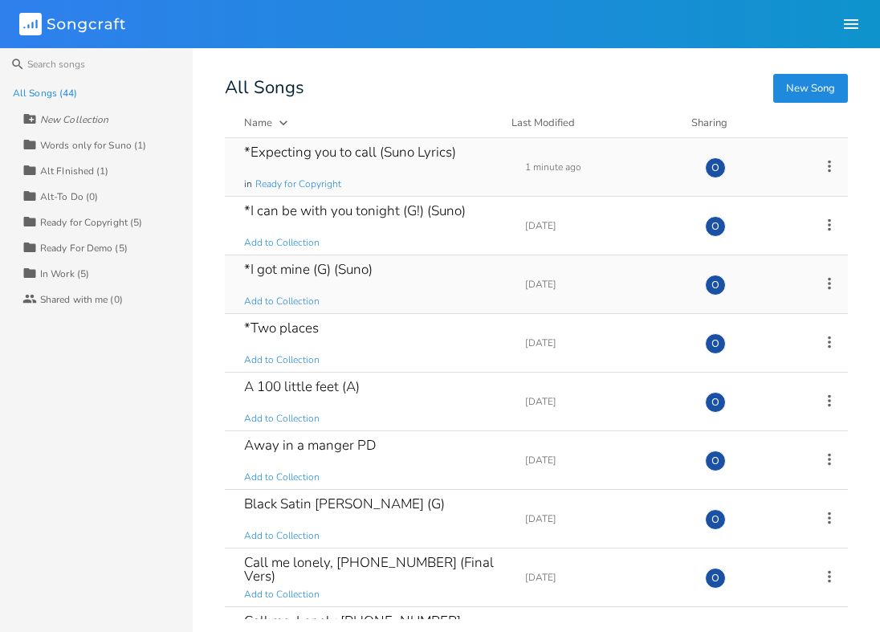
scroll to position [177, 0]
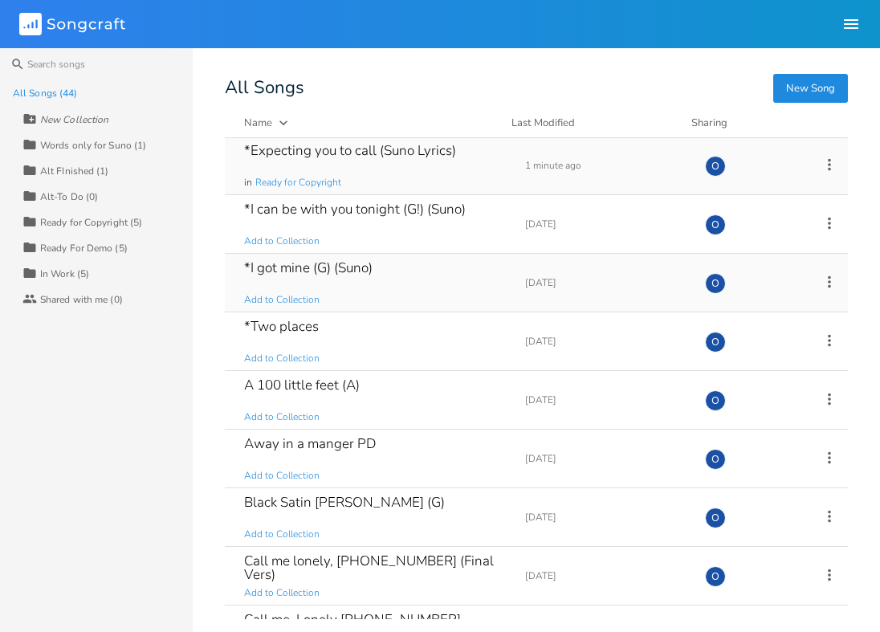
click at [820, 279] on icon at bounding box center [829, 282] width 18 height 18
click at [760, 306] on li "Edit Rename" at bounding box center [754, 306] width 128 height 27
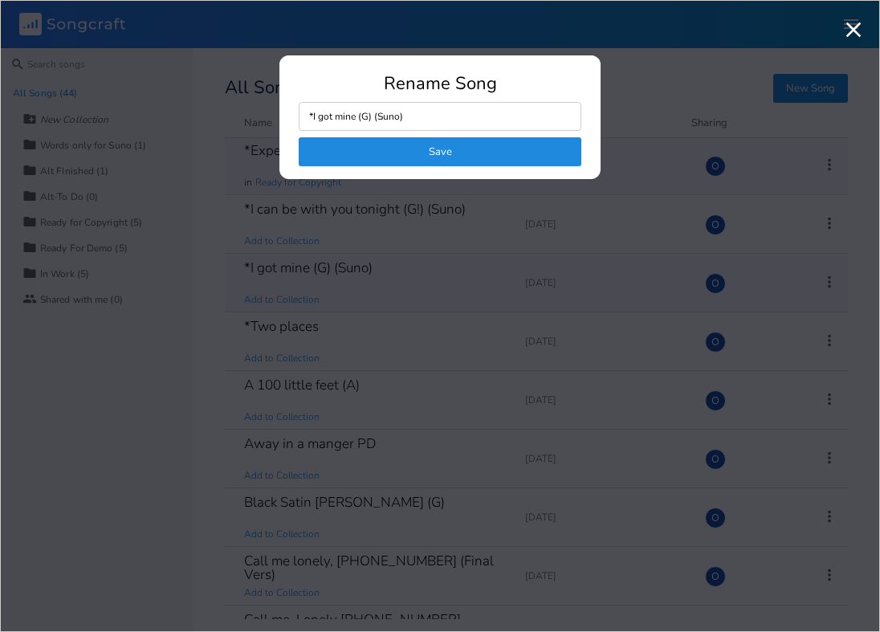
click at [374, 113] on input "*I got mine (G) (Suno)" at bounding box center [440, 116] width 283 height 29
drag, startPoint x: 376, startPoint y: 112, endPoint x: 474, endPoint y: 124, distance: 99.4
click at [474, 124] on input "*I got mine (G) (Suno)" at bounding box center [440, 116] width 283 height 29
type input "*I got mine (G) (Suno Lyrics)"
click at [454, 165] on button "Save" at bounding box center [440, 151] width 283 height 29
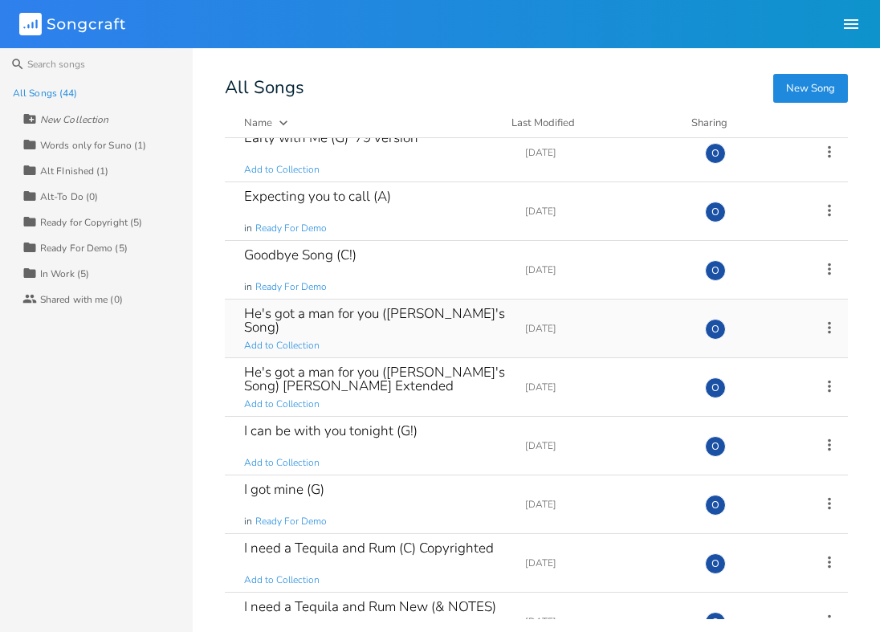
scroll to position [902, 0]
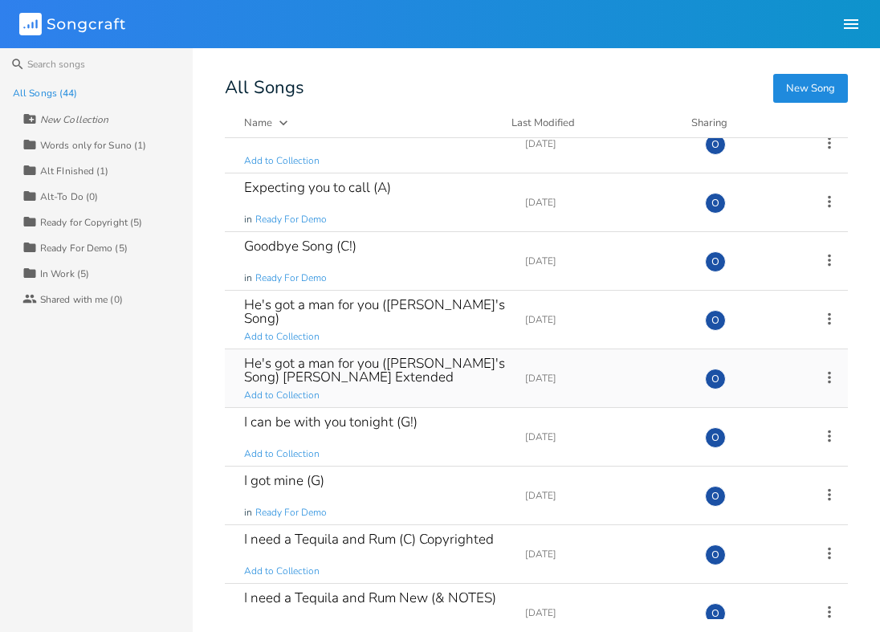
click at [820, 376] on icon at bounding box center [829, 377] width 18 height 18
click at [763, 427] on span "Duplicate Make a Copy" at bounding box center [732, 429] width 71 height 11
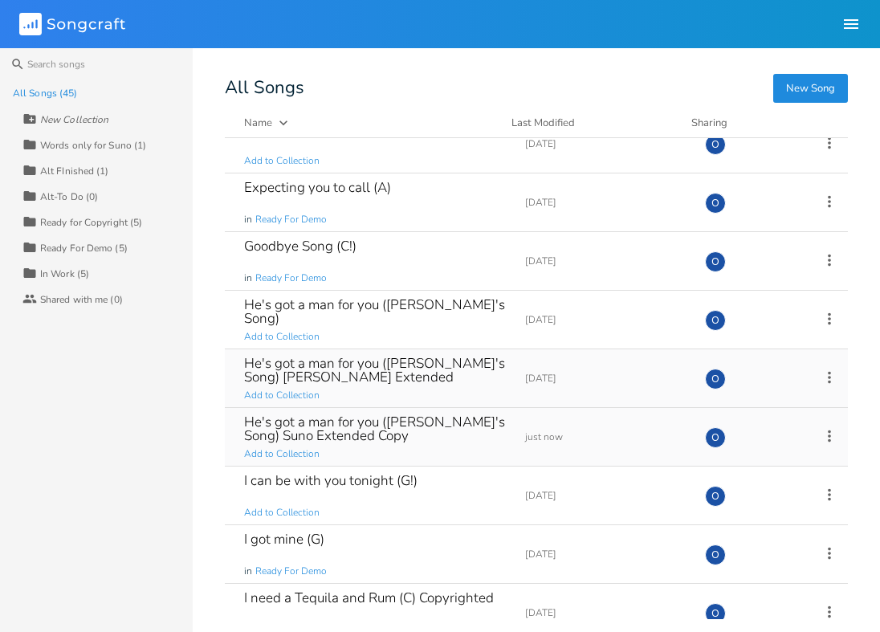
click at [820, 437] on icon at bounding box center [829, 436] width 18 height 18
click at [757, 458] on li "Edit Rename" at bounding box center [754, 460] width 128 height 27
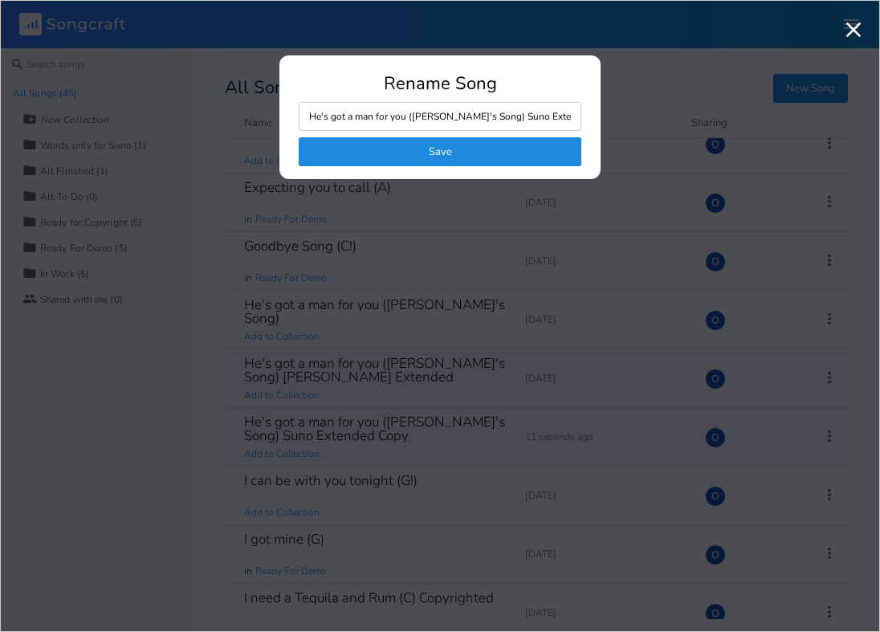
click at [477, 116] on input "He's got a man for you ([PERSON_NAME]'s Song) Suno Extended Copy" at bounding box center [440, 116] width 283 height 29
drag, startPoint x: 475, startPoint y: 115, endPoint x: 589, endPoint y: 114, distance: 114.0
click at [589, 114] on div "Rename Song He's got a man for you ([PERSON_NAME]'s Song) Suno Extended Copy Sa…" at bounding box center [439, 127] width 321 height 104
type input "He's got a man for you ([PERSON_NAME]'s Song) (Suno Lyrics)"
click at [425, 150] on button "Save" at bounding box center [440, 151] width 283 height 29
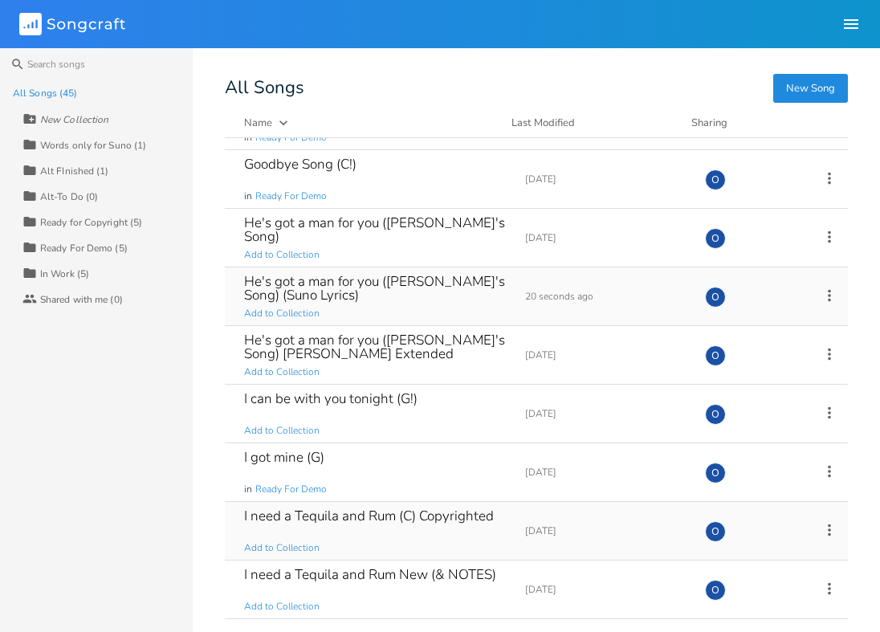
scroll to position [938, 0]
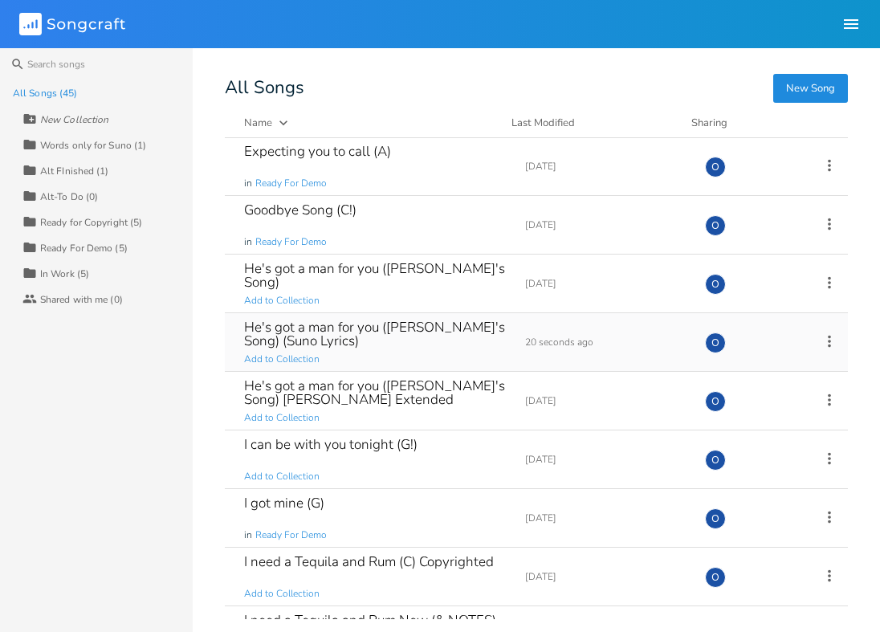
click at [820, 342] on icon at bounding box center [829, 341] width 18 height 18
click at [749, 365] on li "Edit Rename" at bounding box center [754, 365] width 128 height 27
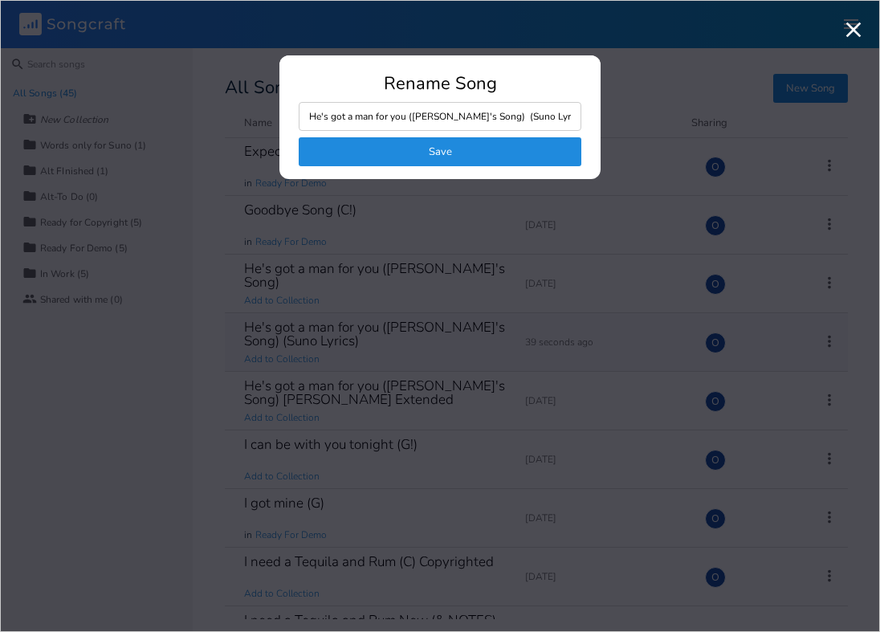
click at [309, 115] on input "He's got a man for you ([PERSON_NAME]'s Song) (Suno Lyrics)" at bounding box center [440, 116] width 283 height 29
type input "*He's got a man for you ([PERSON_NAME]'s Song) (Suno Lyrics)"
click at [413, 155] on button "Save" at bounding box center [440, 151] width 283 height 29
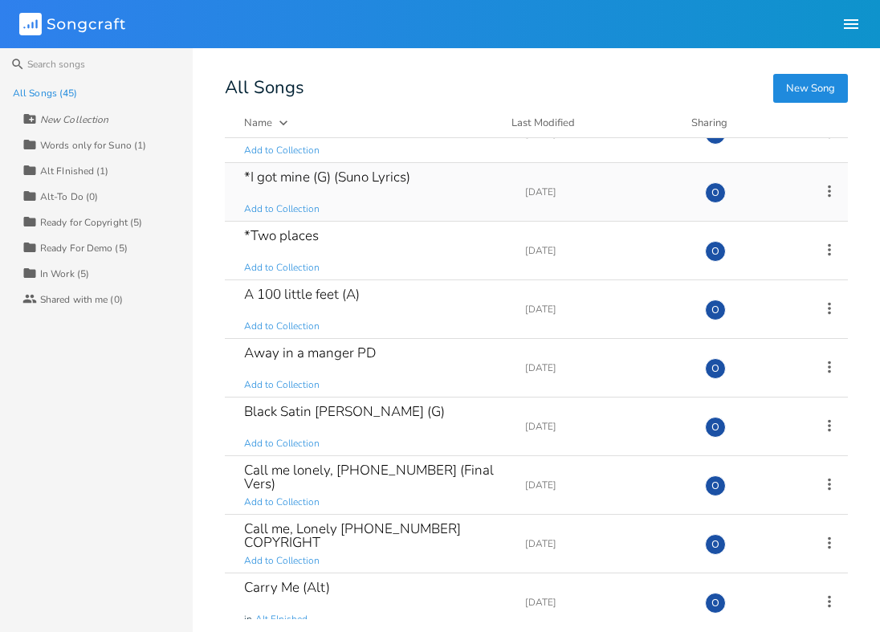
scroll to position [324, 0]
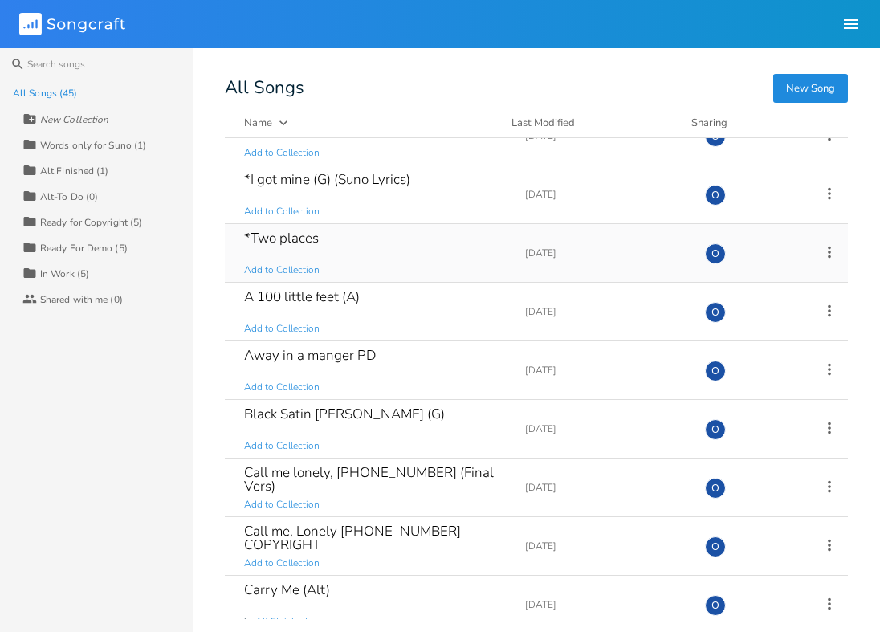
click at [383, 244] on div "*Two places Add to Collection" at bounding box center [375, 253] width 262 height 58
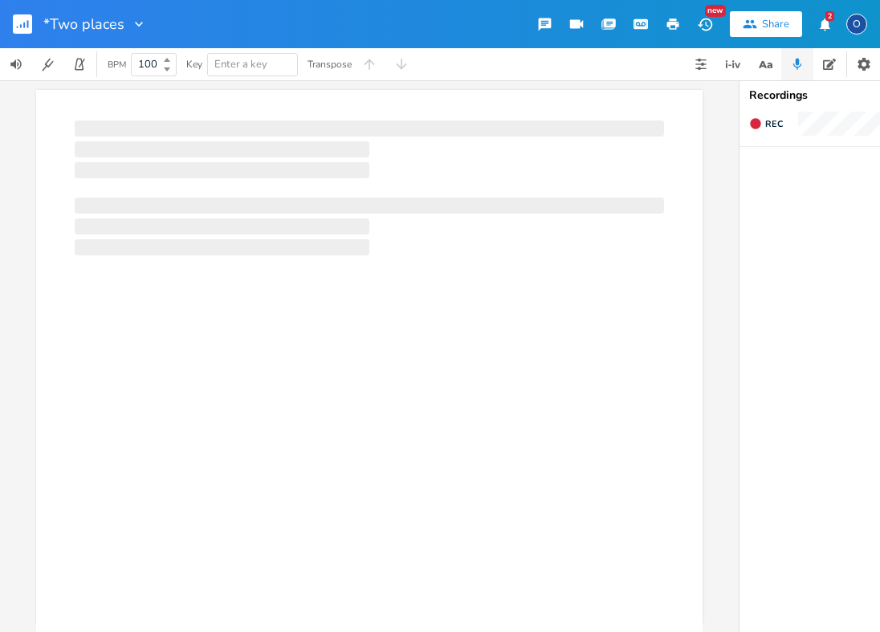
scroll to position [0, 1]
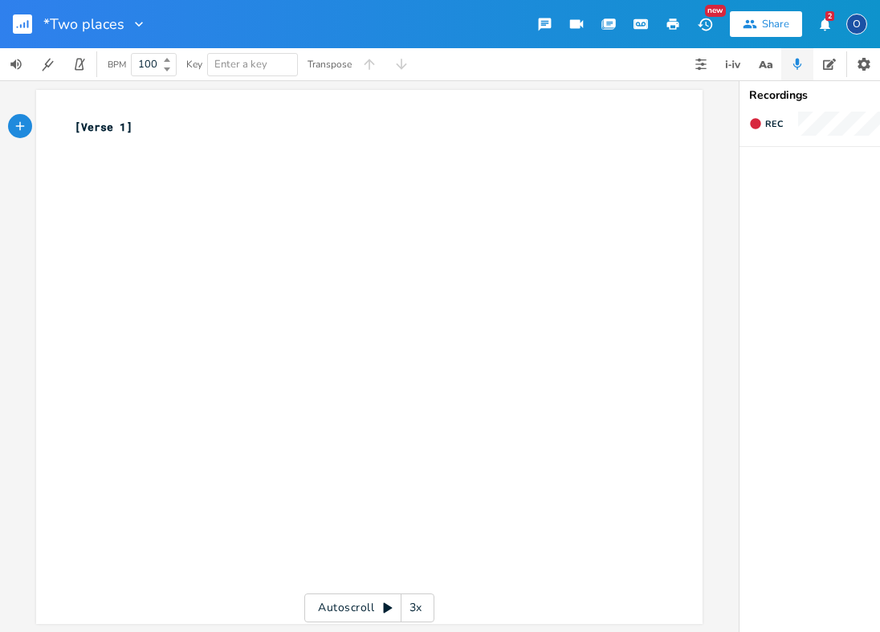
click at [22, 17] on rect "button" at bounding box center [22, 23] width 19 height 19
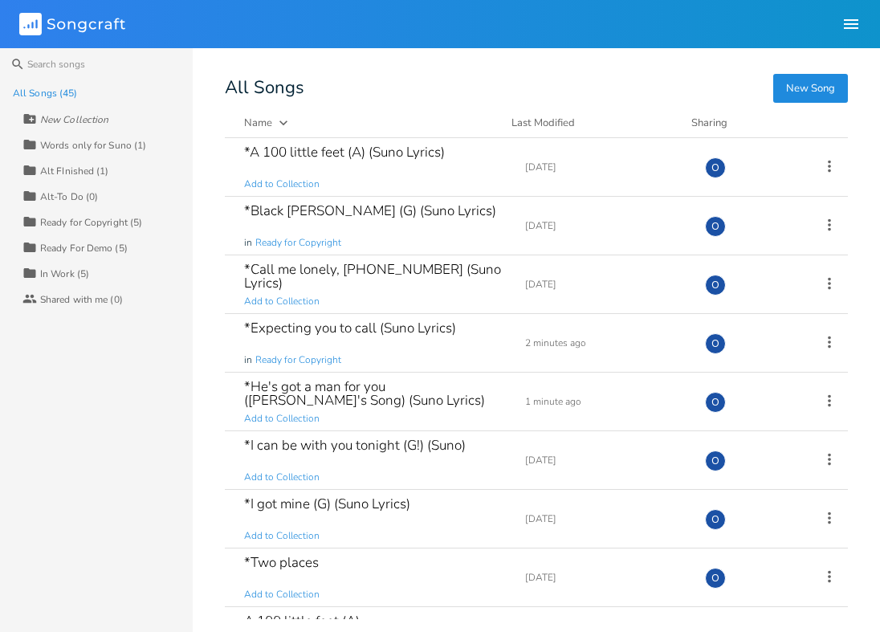
scroll to position [0, 1]
click at [344, 204] on div "*Black [PERSON_NAME] (G) (Suno Lyrics)" at bounding box center [370, 211] width 252 height 14
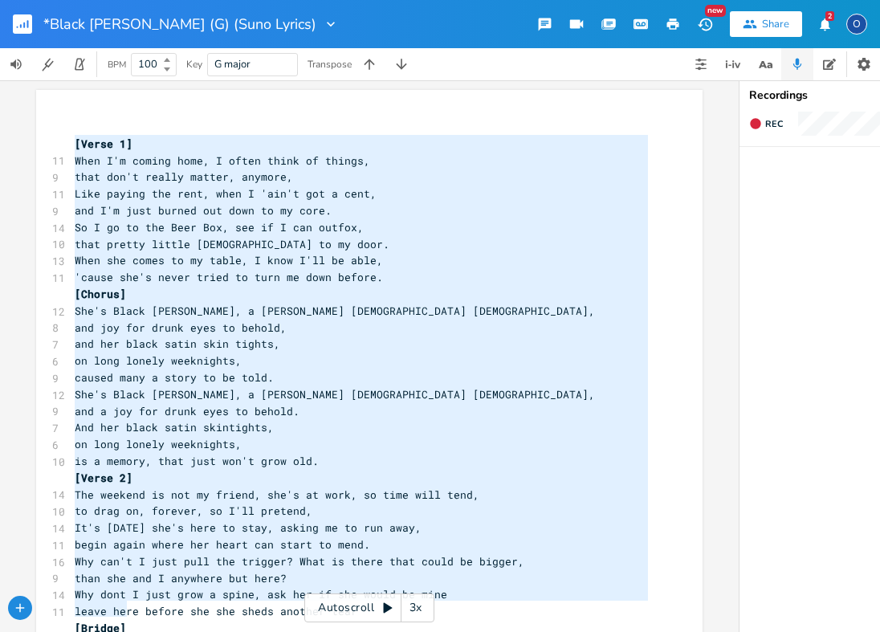
type textarea "[Verse 1] When I'm coming home, I often think of things, that don't really matt…"
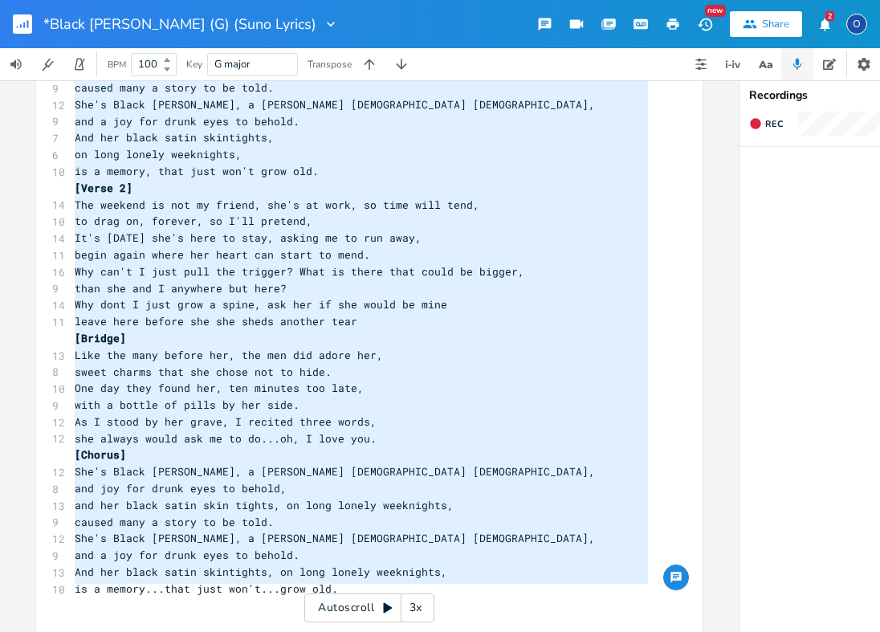
drag, startPoint x: 67, startPoint y: 137, endPoint x: 274, endPoint y: 682, distance: 582.3
click at [274, 631] on html "*Black Satin [PERSON_NAME] (G) (Suno Lyrics) New Share 2 O BPM 100 Key G major …" at bounding box center [440, 316] width 880 height 632
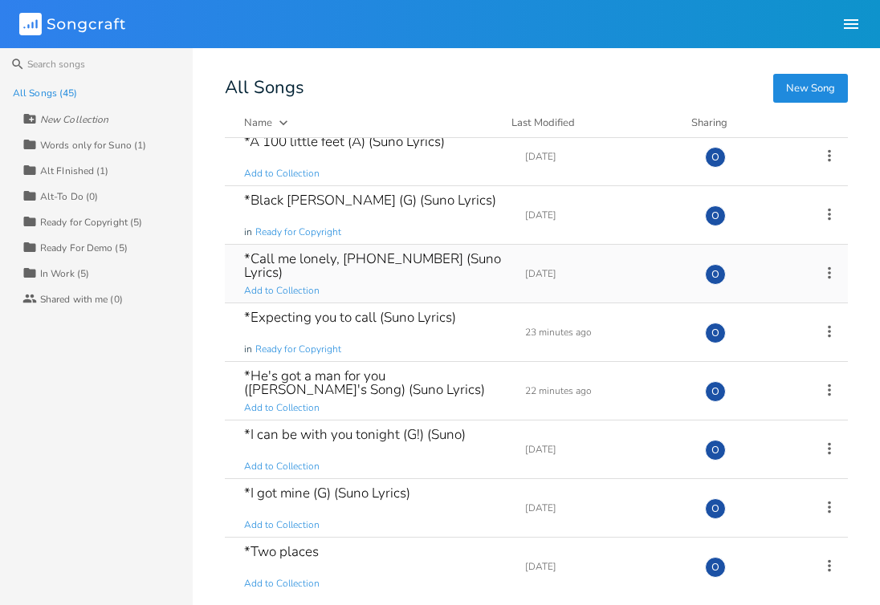
scroll to position [12, 0]
click at [422, 257] on div "*Call me lonely, [PHONE_NUMBER] (Suno Lyrics)" at bounding box center [375, 263] width 262 height 27
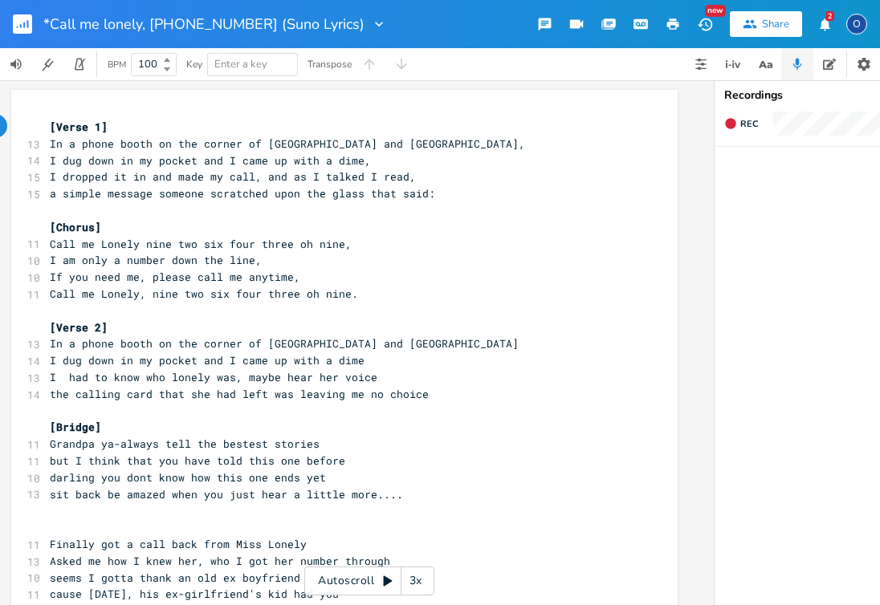
scroll to position [0, 26]
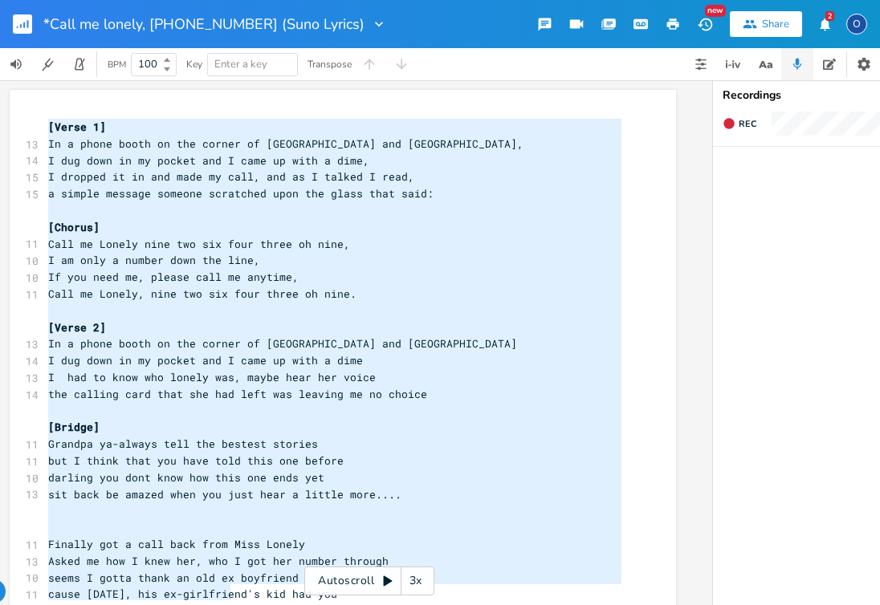
type textarea "[Verse 1] In a phone booth on the corner of [GEOGRAPHIC_DATA] and Vine, I dug d…"
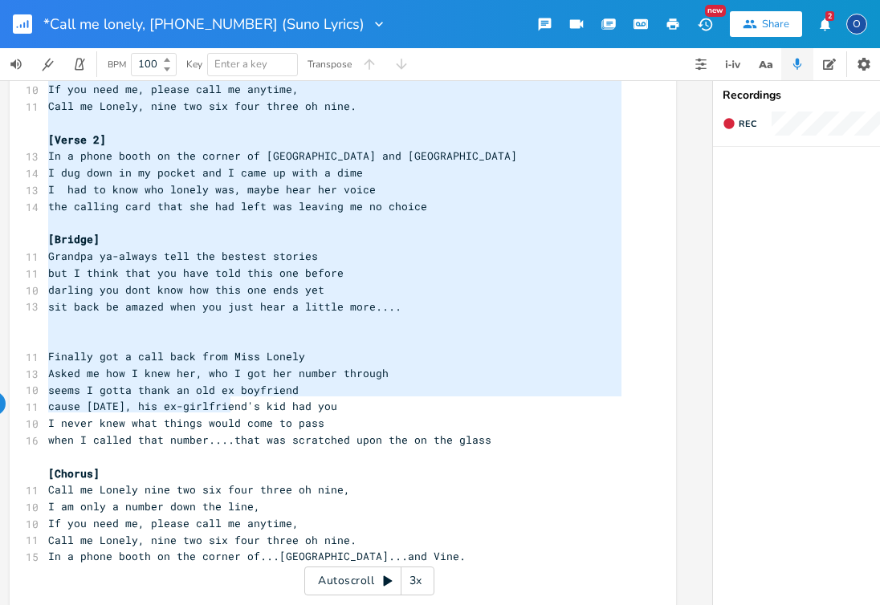
scroll to position [0, 0]
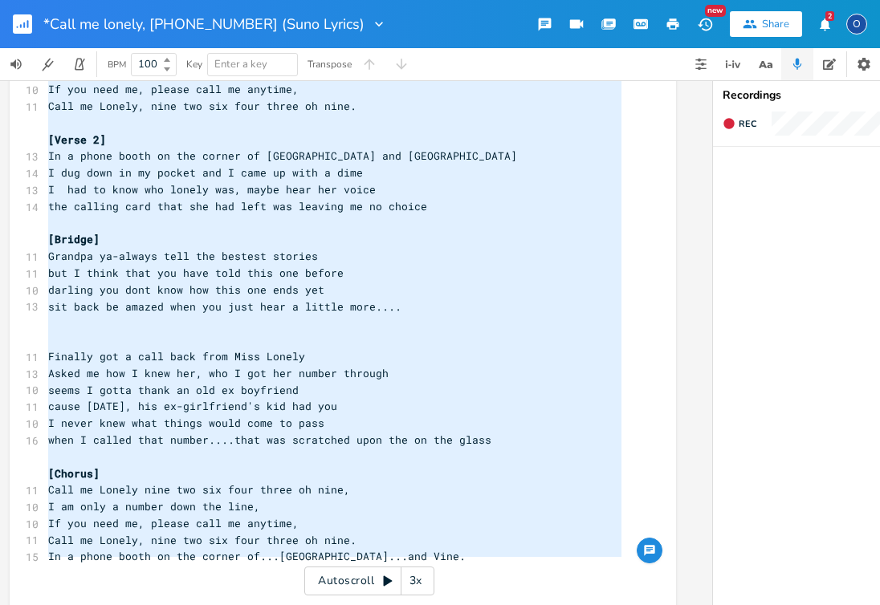
drag, startPoint x: 43, startPoint y: 124, endPoint x: 259, endPoint y: 697, distance: 612.5
click at [259, 605] on html "*Call me lonely, [PHONE_NUMBER] (Suno Lyrics) New Share 2 O BPM 100 Key Enter a…" at bounding box center [440, 302] width 880 height 605
